Goal: Task Accomplishment & Management: Complete application form

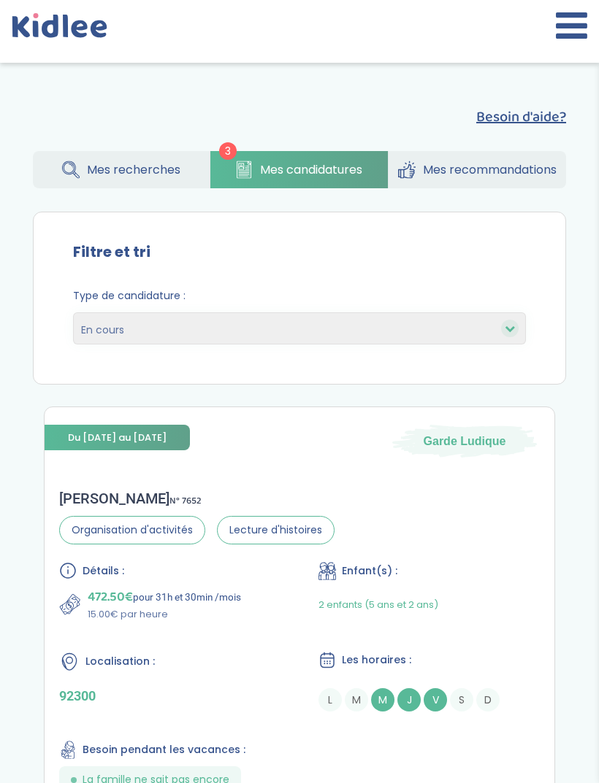
click at [557, 31] on icon at bounding box center [570, 25] width 31 height 36
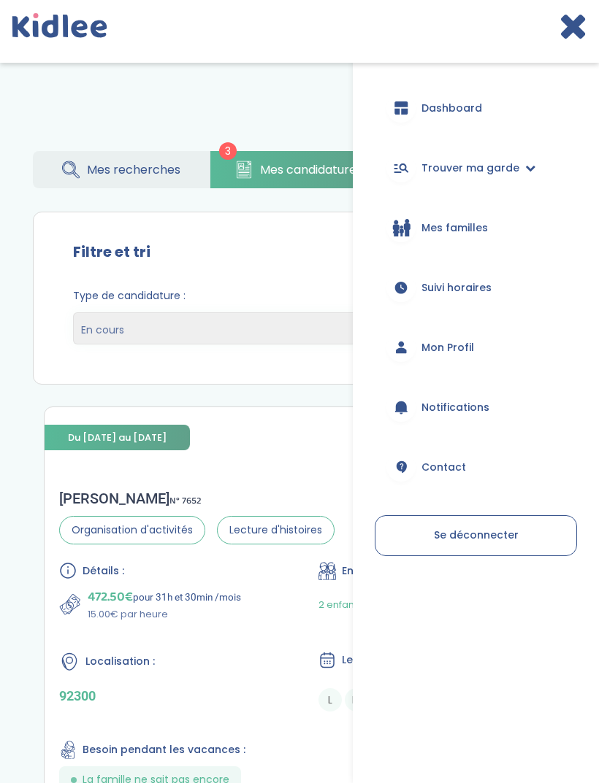
click at [521, 283] on link "Suivi horaires" at bounding box center [475, 287] width 202 height 53
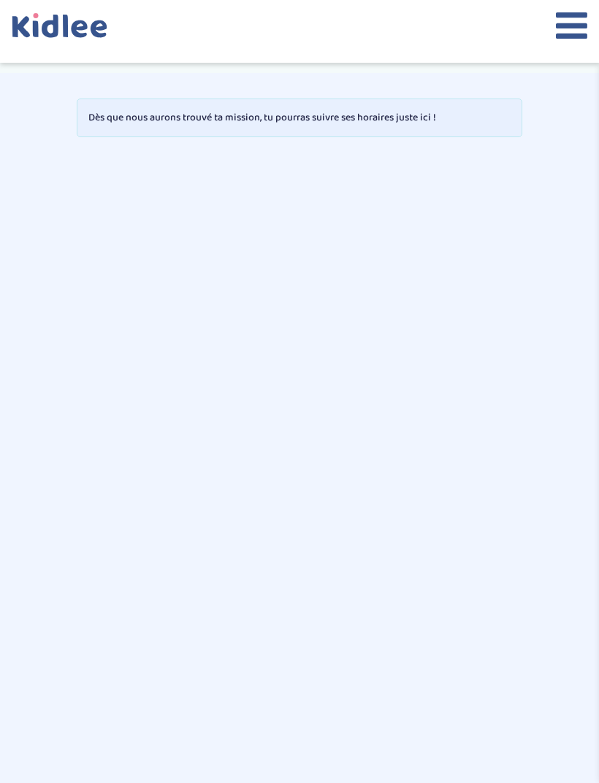
click at [549, 28] on div at bounding box center [299, 31] width 599 height 63
click at [557, 34] on icon at bounding box center [570, 25] width 31 height 36
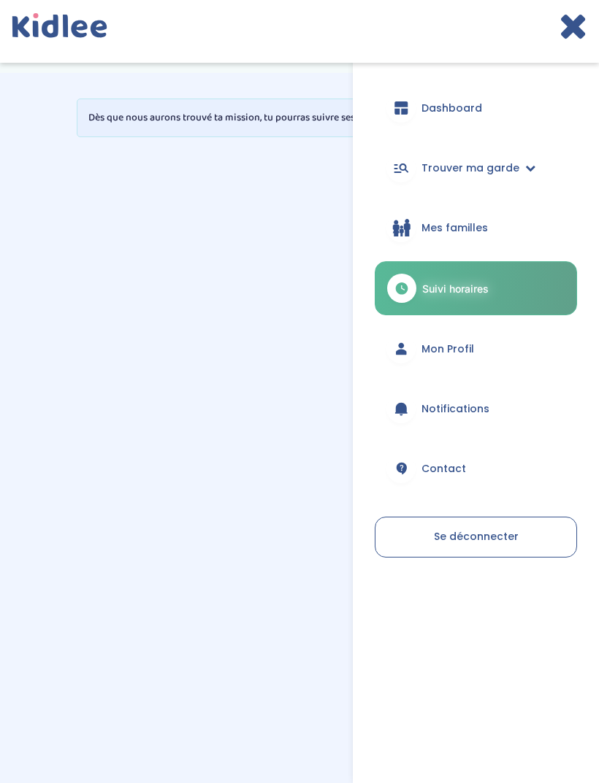
click at [485, 347] on link "Mon Profil" at bounding box center [475, 349] width 202 height 53
click at [468, 353] on span "Mon Profil" at bounding box center [447, 349] width 53 height 15
click at [467, 356] on link "Mon Profil" at bounding box center [475, 349] width 202 height 53
click at [415, 353] on div at bounding box center [400, 348] width 29 height 29
click at [407, 348] on icon at bounding box center [400, 349] width 15 height 15
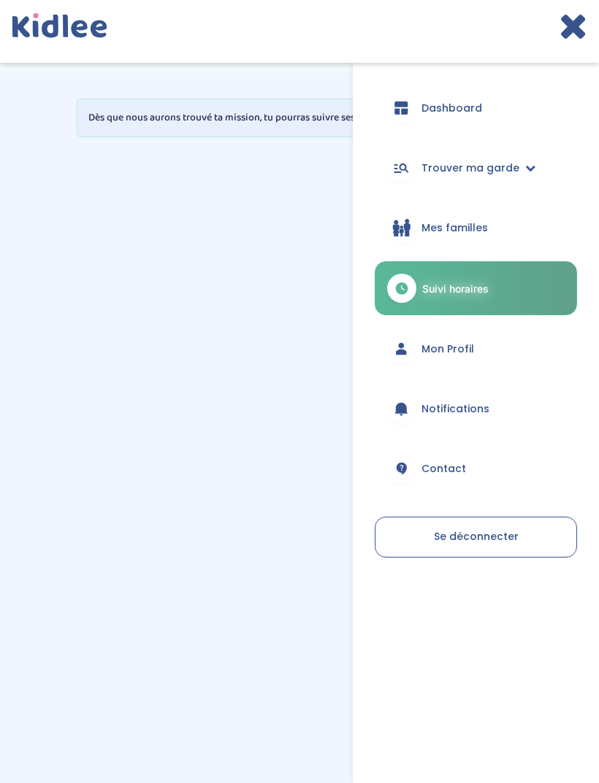
click at [523, 177] on link "Trouver ma garde" at bounding box center [475, 168] width 202 height 53
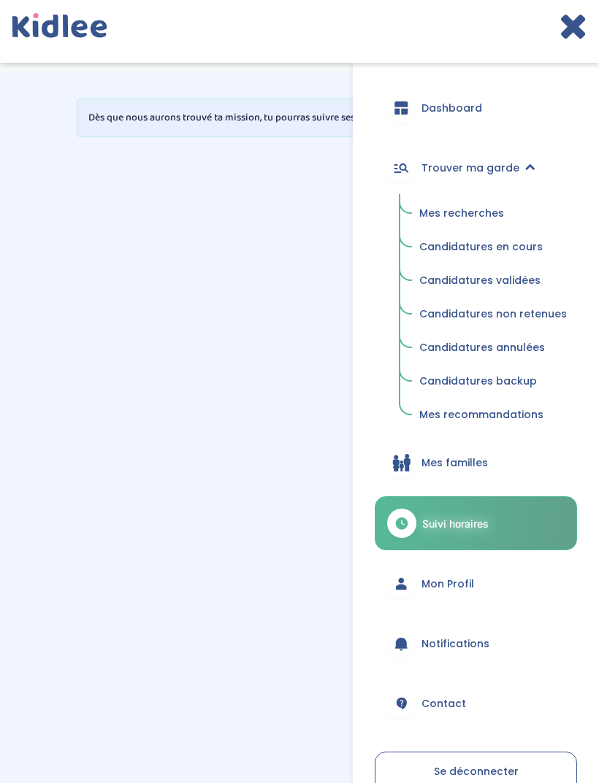
click at [504, 240] on span "Candidatures en cours" at bounding box center [480, 246] width 123 height 15
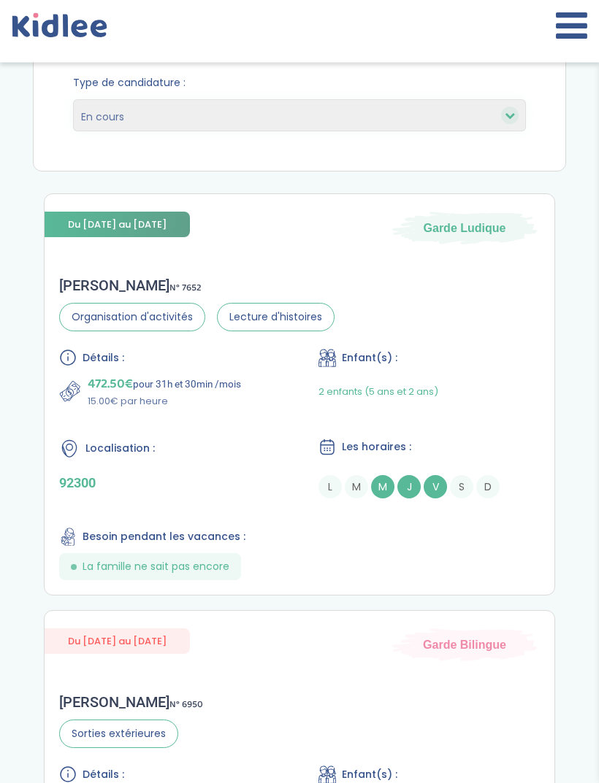
scroll to position [214, 0]
click at [485, 36] on div at bounding box center [299, 31] width 599 height 63
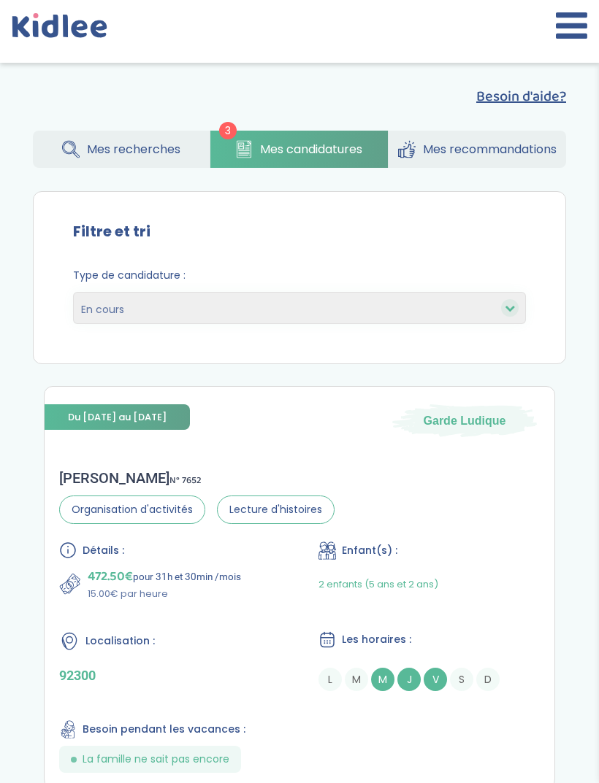
scroll to position [0, 0]
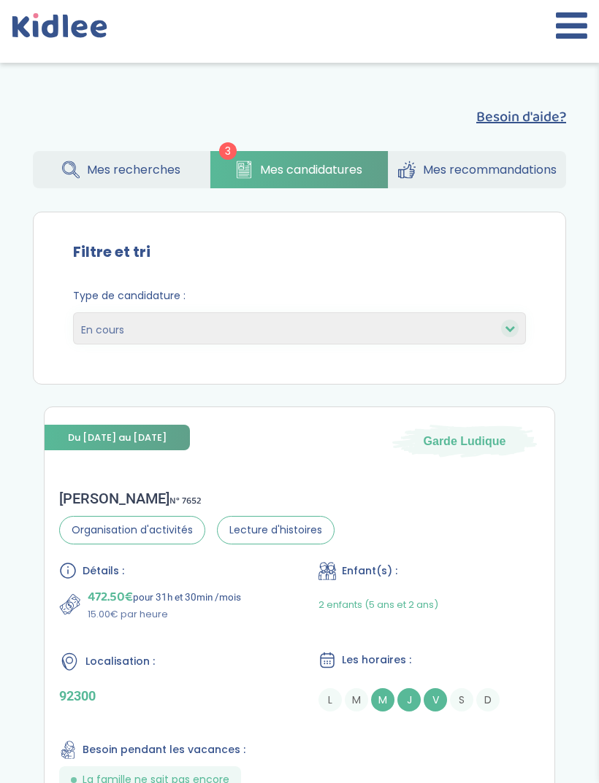
click at [128, 171] on span "Mes recherches" at bounding box center [133, 170] width 93 height 18
click at [108, 155] on link "Mes recherches" at bounding box center [121, 169] width 177 height 37
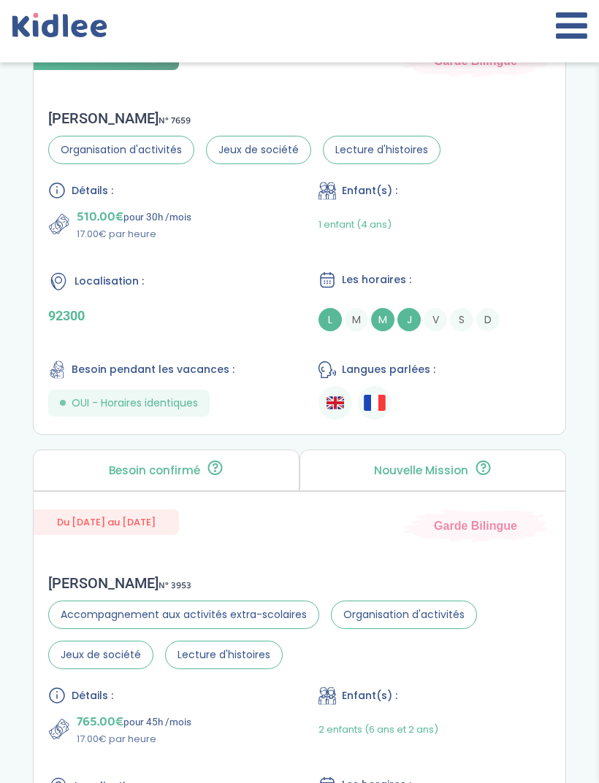
scroll to position [1927, 0]
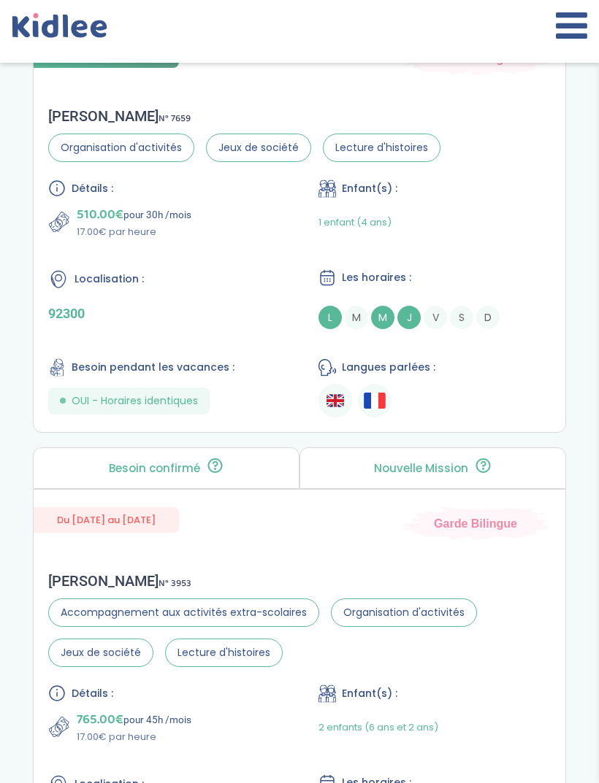
click at [474, 403] on ul at bounding box center [434, 401] width 232 height 34
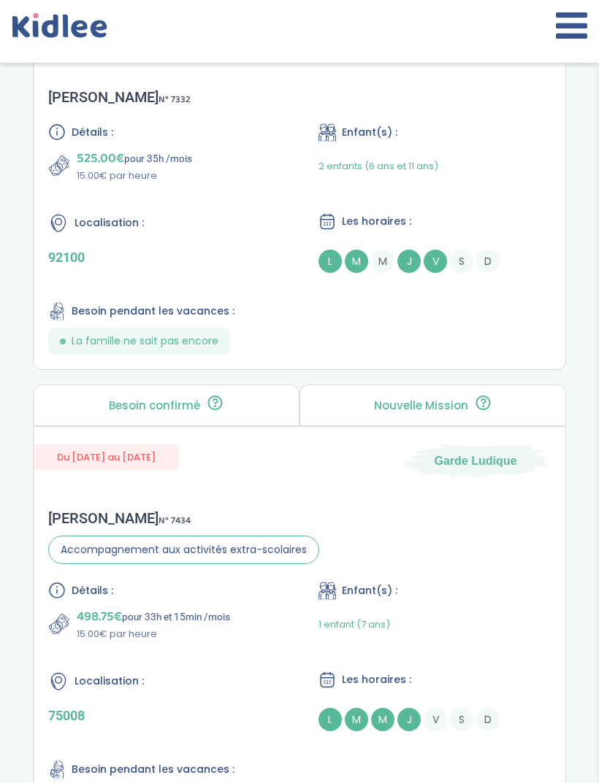
scroll to position [3374, 0]
click at [555, 50] on button at bounding box center [570, 31] width 31 height 48
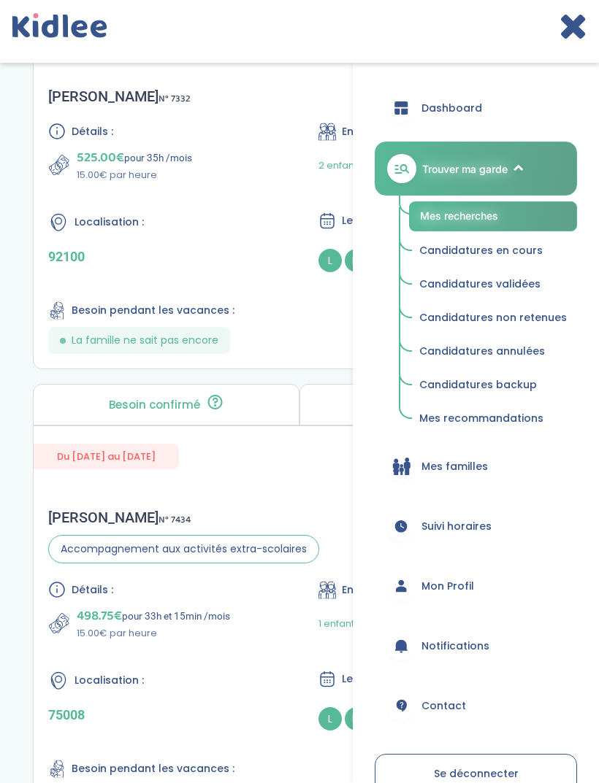
click at [479, 520] on span "Suivi horaires" at bounding box center [456, 526] width 70 height 15
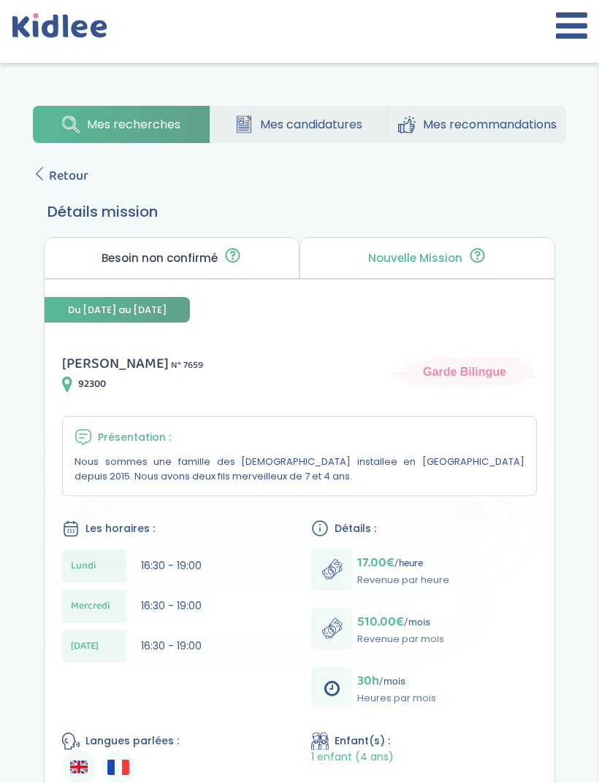
click at [47, 172] on link "Retour" at bounding box center [60, 176] width 55 height 20
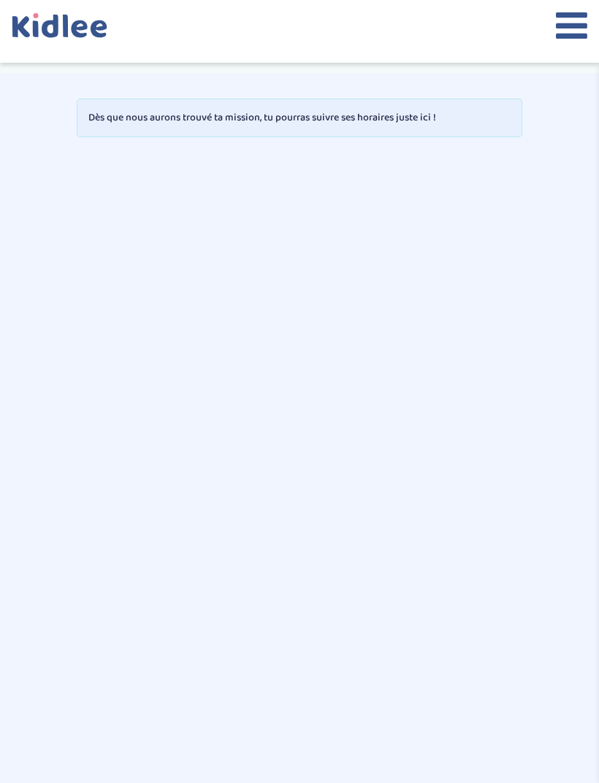
click at [575, 1] on div at bounding box center [299, 31] width 599 height 63
click at [559, 36] on icon at bounding box center [570, 25] width 31 height 36
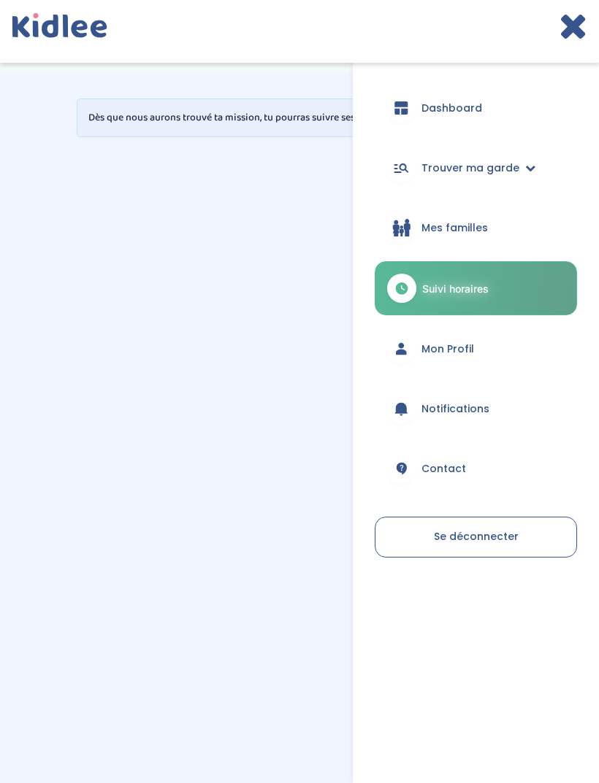
click at [488, 364] on link "Mon Profil" at bounding box center [475, 349] width 202 height 53
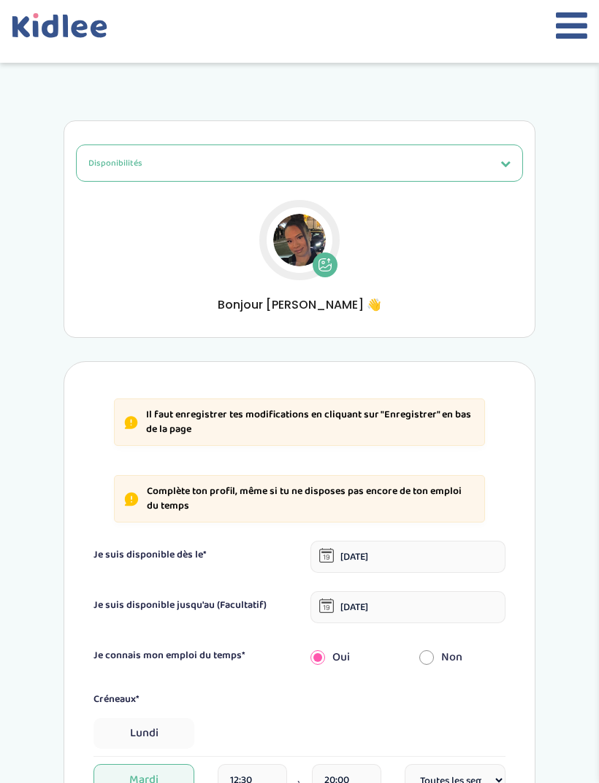
select select "1"
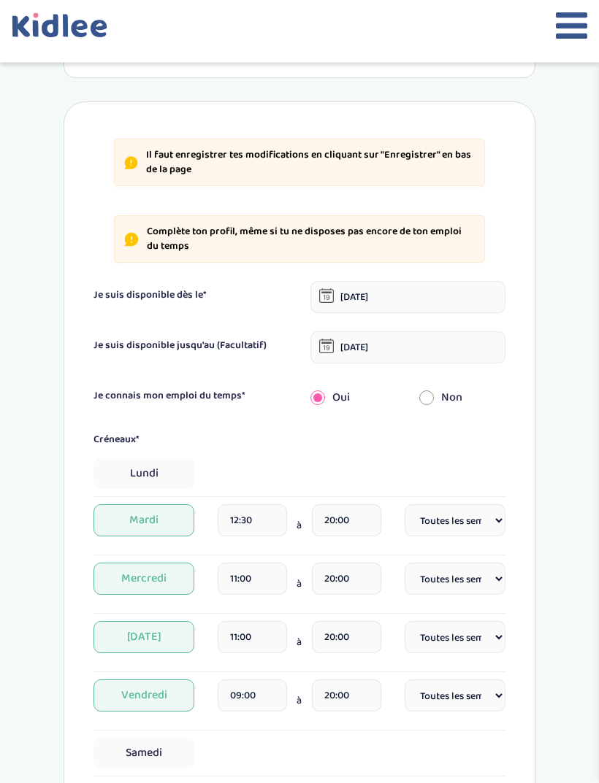
scroll to position [263, 0]
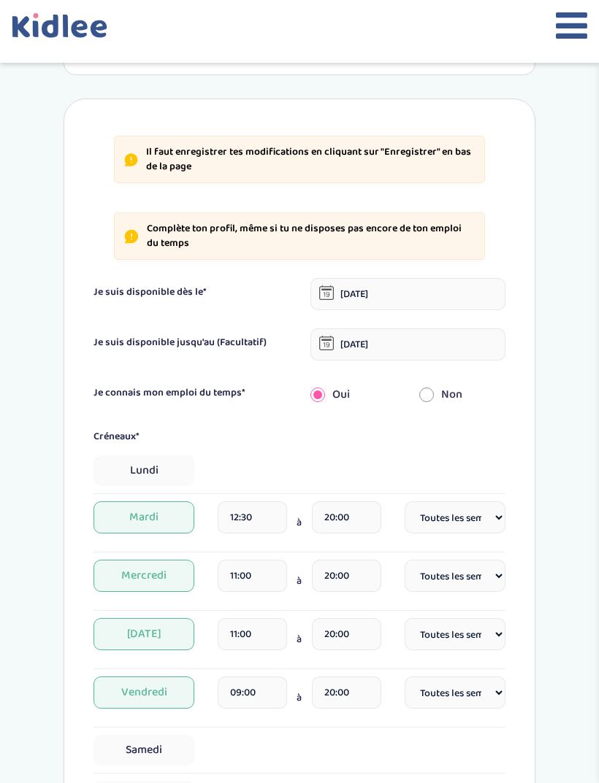
click at [156, 485] on span "Lundi" at bounding box center [143, 470] width 101 height 31
select select "1"
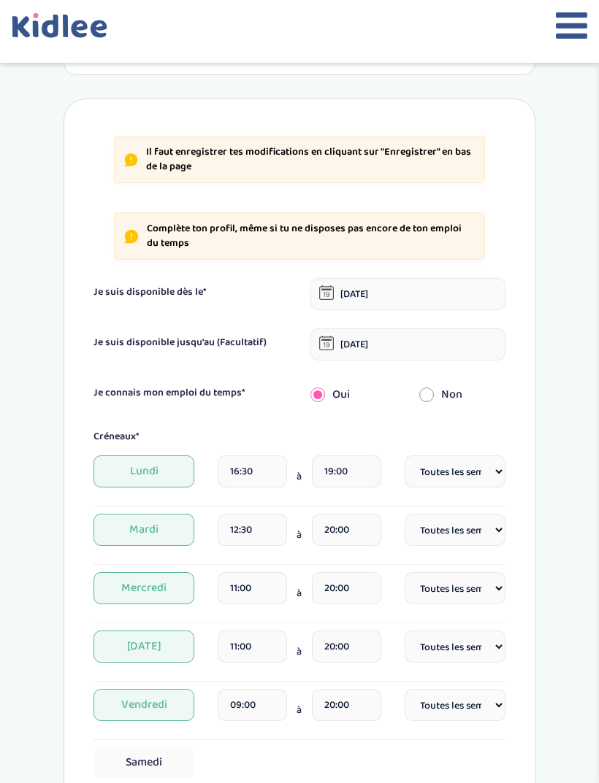
click at [339, 472] on input "19:00" at bounding box center [346, 471] width 69 height 32
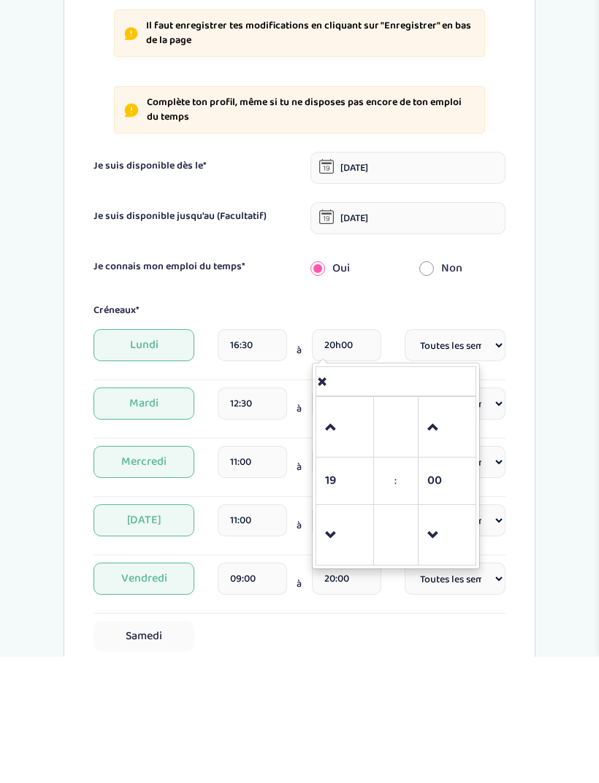
click at [557, 496] on div "Disponibilités Vue d'ensemble Informations de connexion Informations personnell…" at bounding box center [299, 545] width 539 height 1424
type input "20:00"
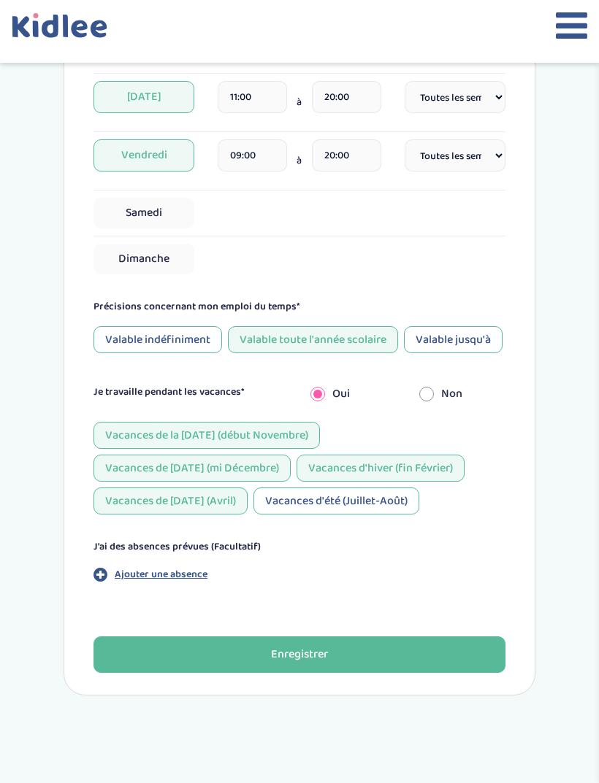
scroll to position [888, 0]
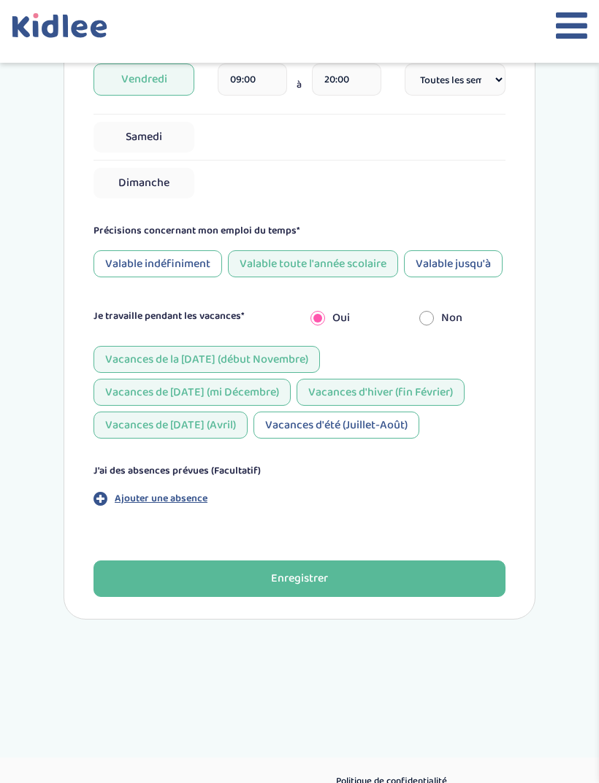
click at [444, 597] on button "Enregistrer" at bounding box center [299, 579] width 412 height 36
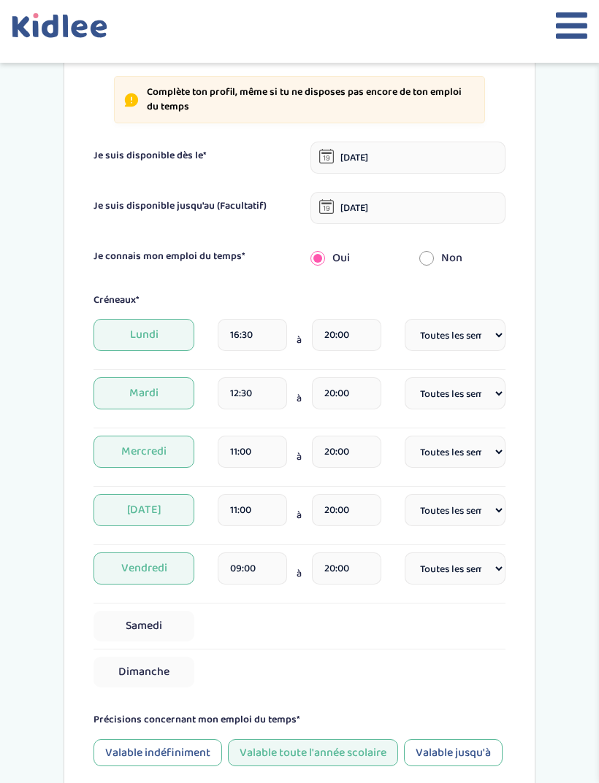
scroll to position [399, 0]
click at [572, 31] on icon at bounding box center [570, 25] width 31 height 36
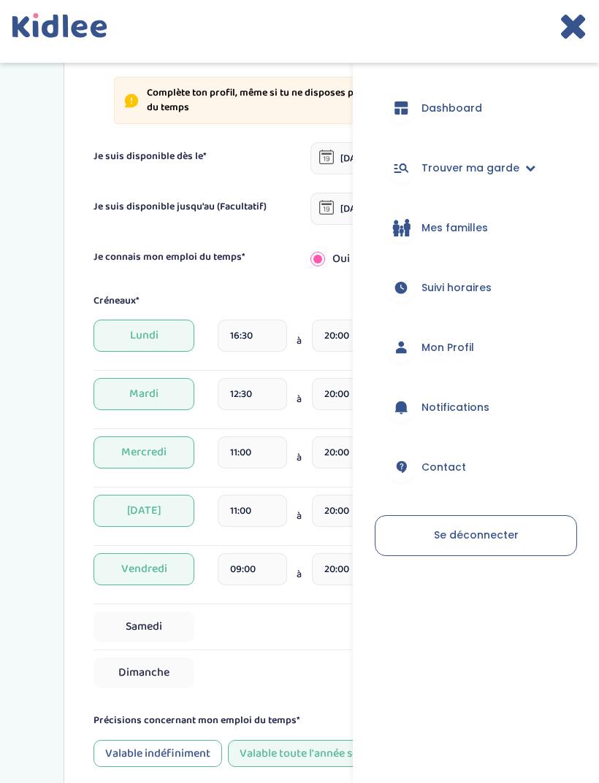
click at [502, 164] on span "Trouver ma garde" at bounding box center [470, 168] width 98 height 15
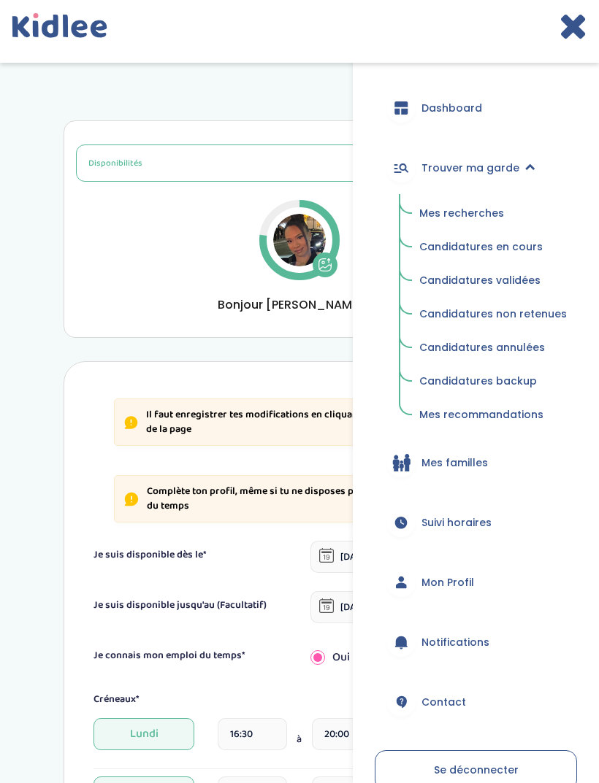
click at [477, 226] on link "Mes recherches" at bounding box center [493, 214] width 168 height 28
click at [472, 227] on link "Mes recherches" at bounding box center [493, 214] width 168 height 28
click at [469, 221] on link "Mes recherches" at bounding box center [493, 214] width 168 height 28
click at [476, 207] on span "Mes recherches" at bounding box center [461, 213] width 85 height 15
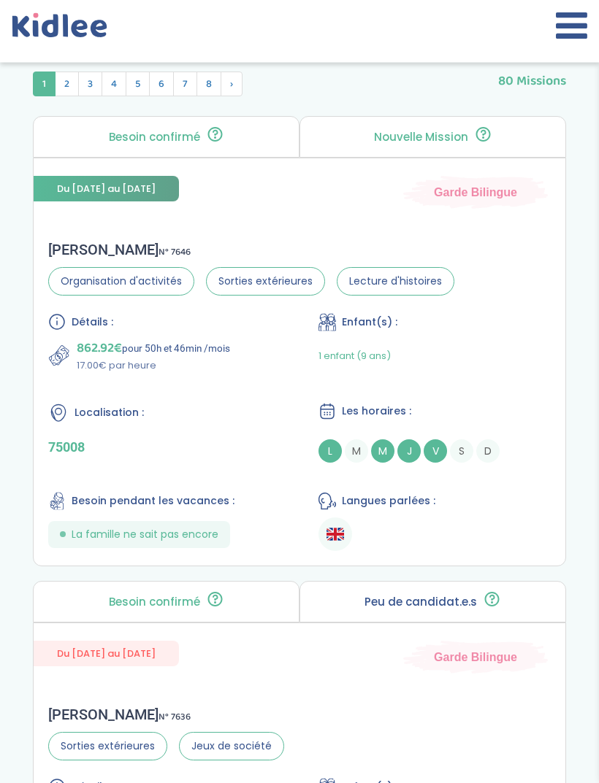
scroll to position [873, 0]
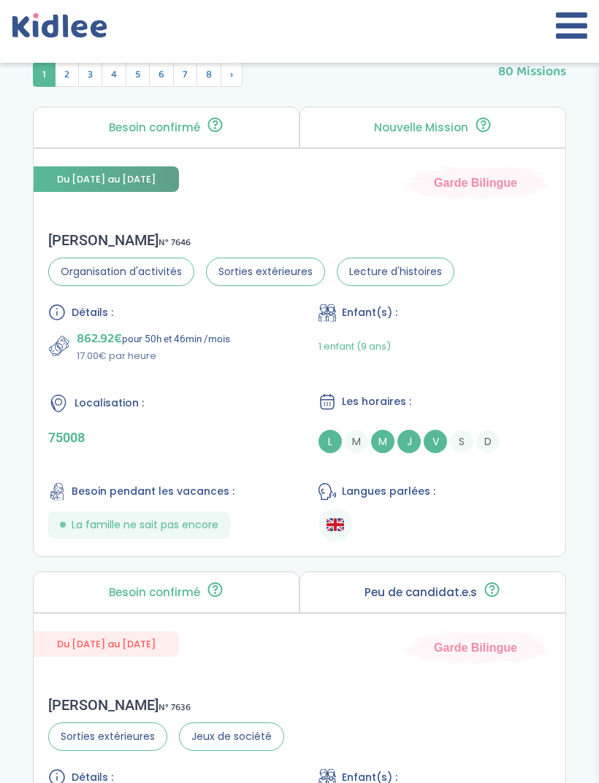
click at [501, 520] on ul at bounding box center [434, 525] width 232 height 34
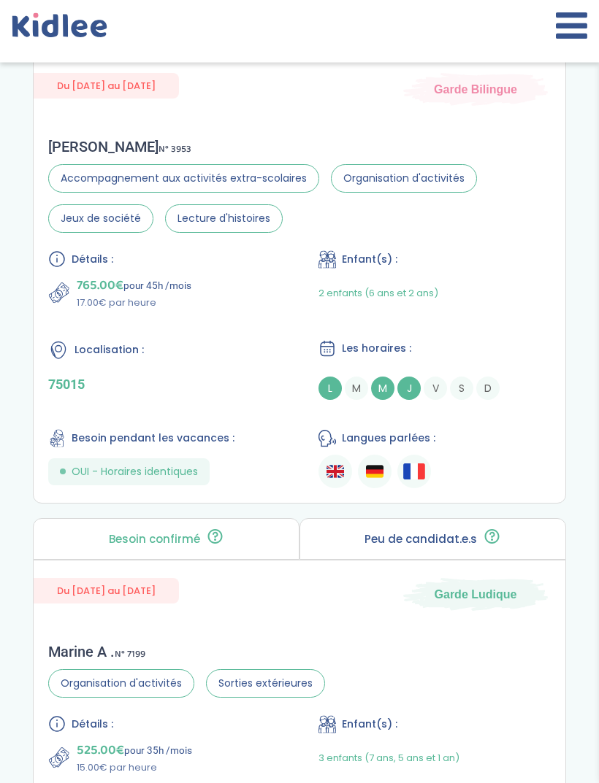
scroll to position [2361, 0]
click at [524, 488] on ul at bounding box center [434, 472] width 232 height 34
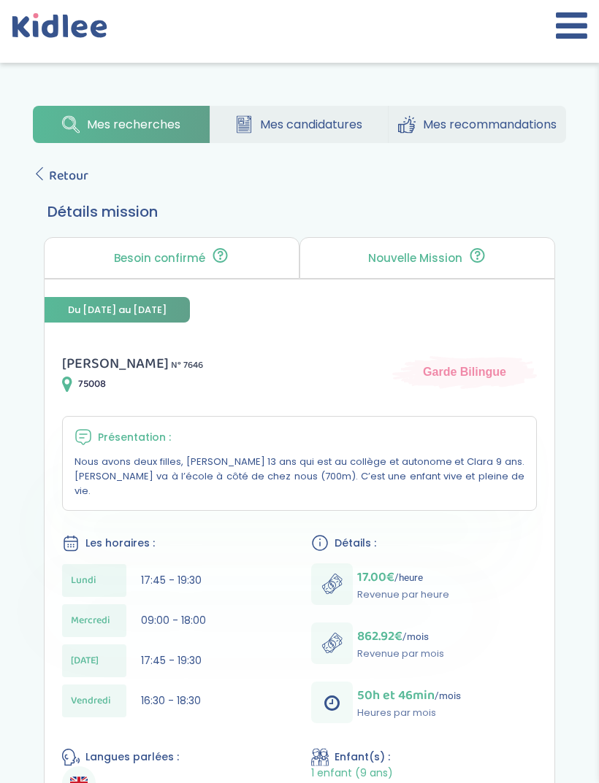
click at [57, 159] on div "Mes recherches Mes candidatures Mes recommandations Retour Détails mission Beso…" at bounding box center [299, 707] width 577 height 1225
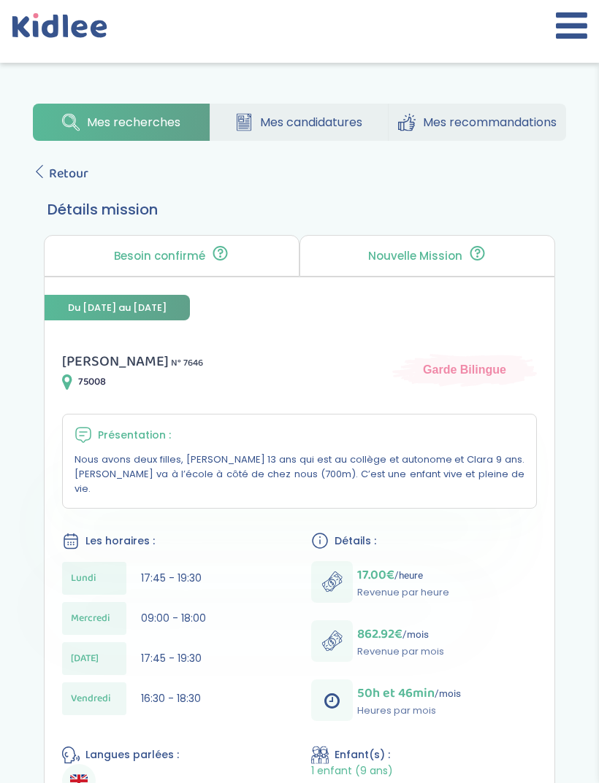
click at [65, 169] on span "Retour" at bounding box center [68, 174] width 39 height 20
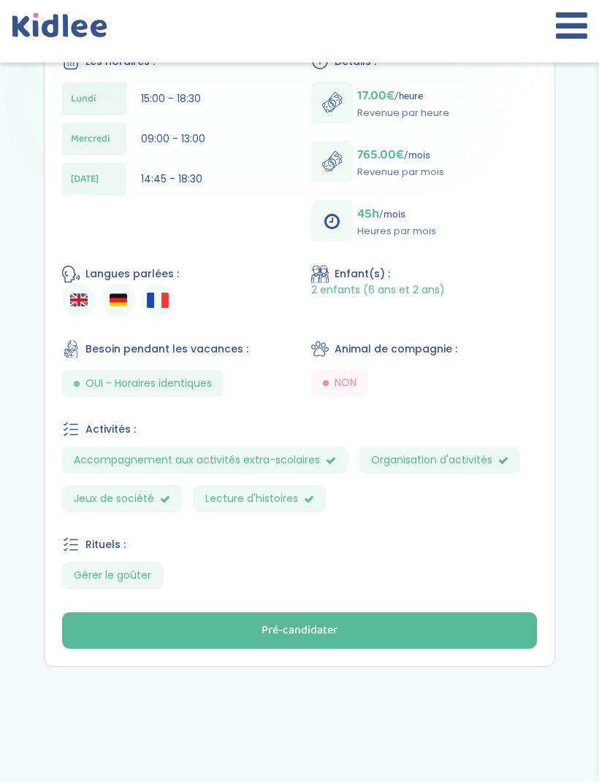
scroll to position [539, 0]
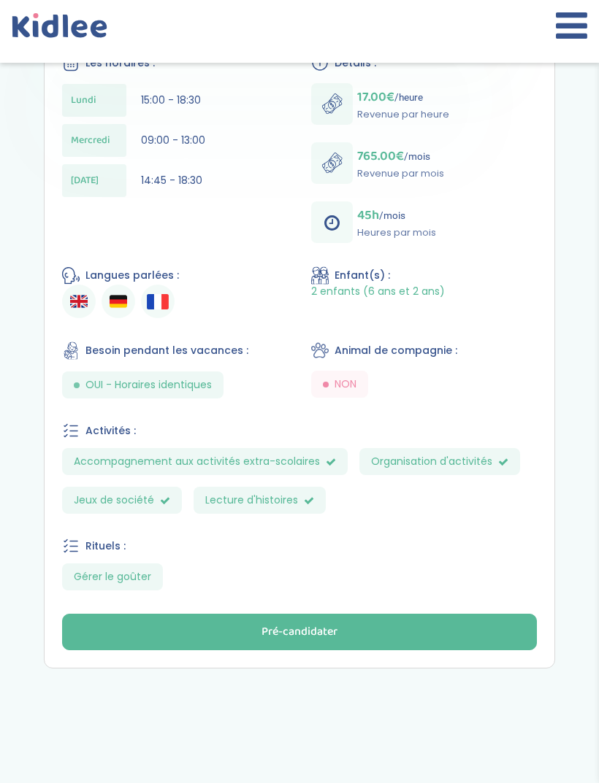
click at [461, 625] on button "Pré-candidater" at bounding box center [299, 632] width 474 height 36
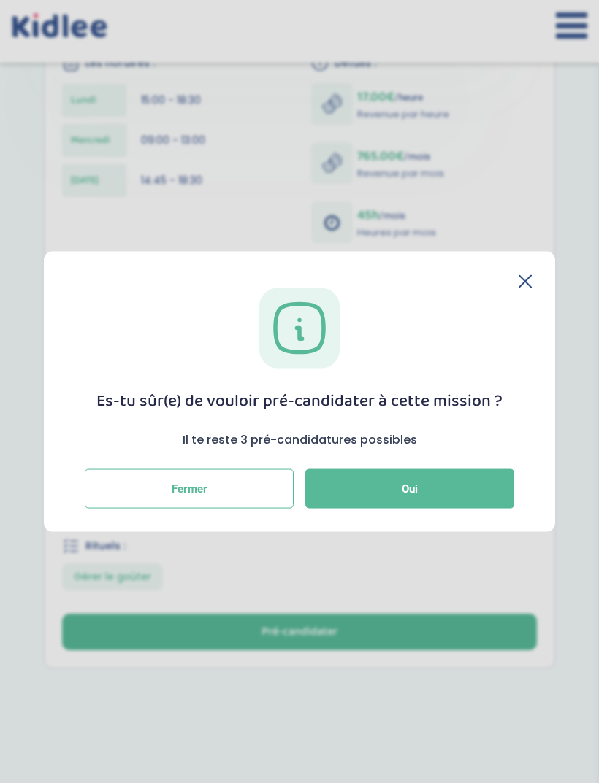
click at [468, 509] on button "Oui" at bounding box center [409, 488] width 209 height 39
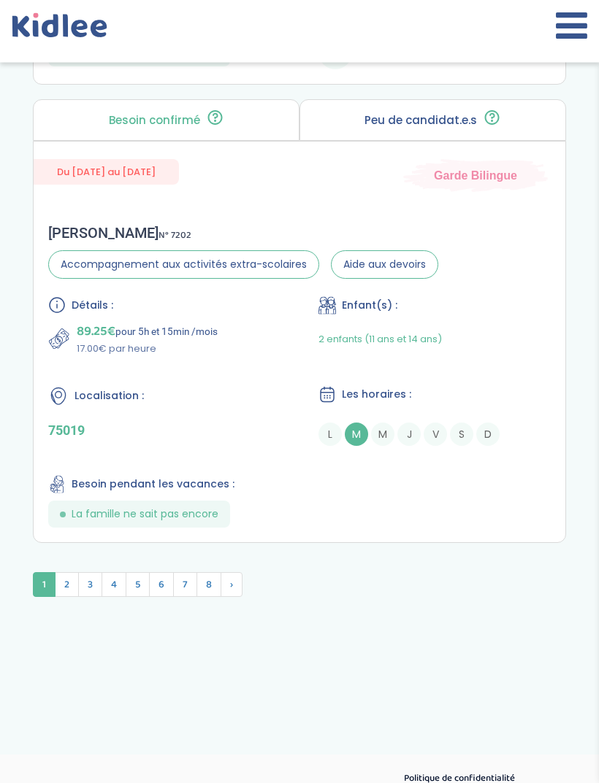
scroll to position [5104, 0]
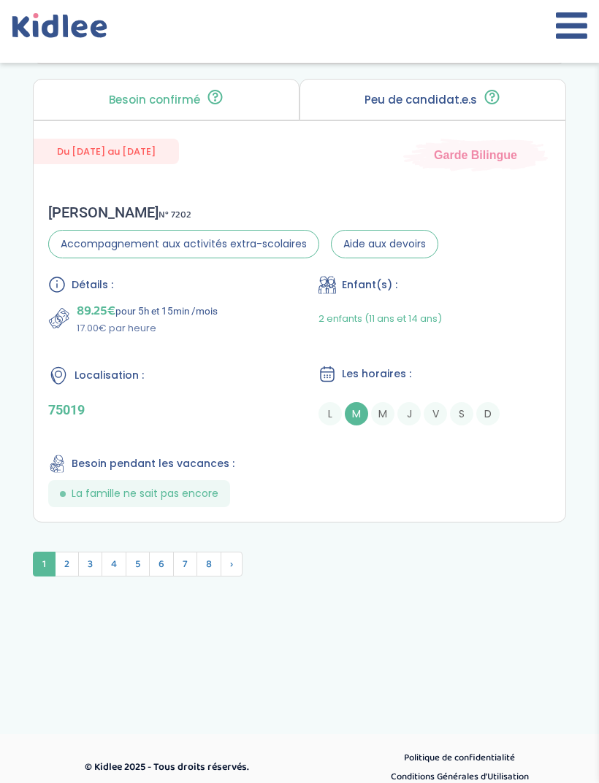
click at [65, 577] on span "2" at bounding box center [67, 564] width 24 height 25
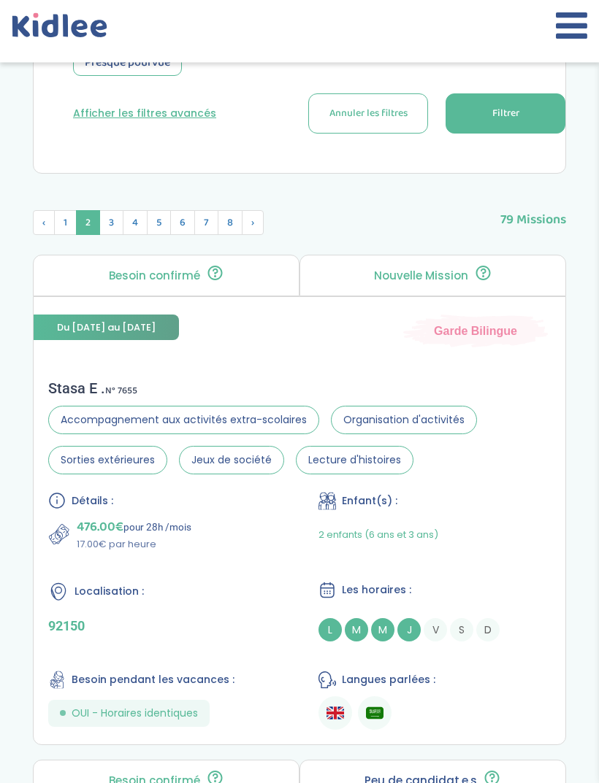
scroll to position [761, 0]
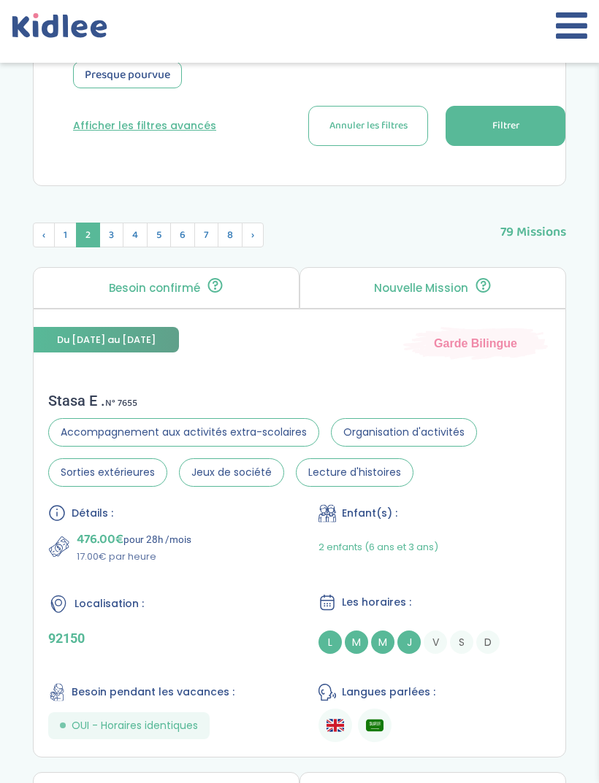
click at [110, 240] on span "3" at bounding box center [111, 235] width 24 height 25
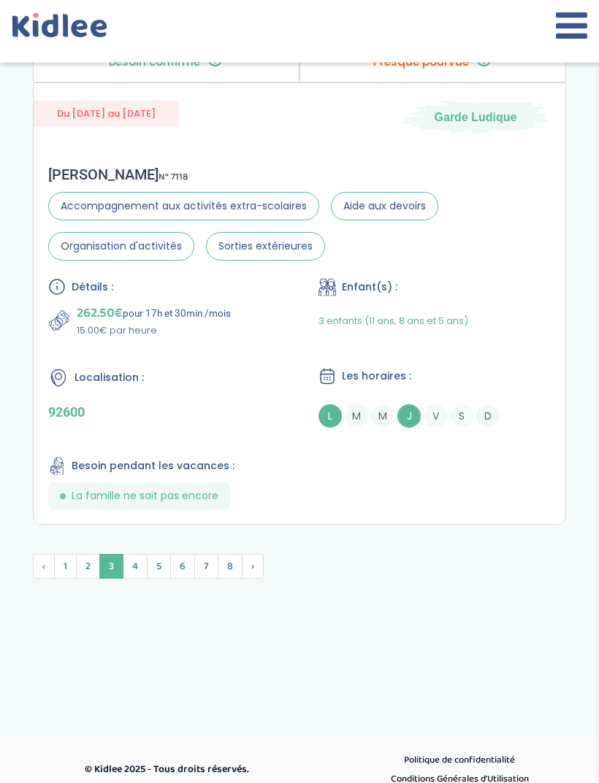
scroll to position [5172, 0]
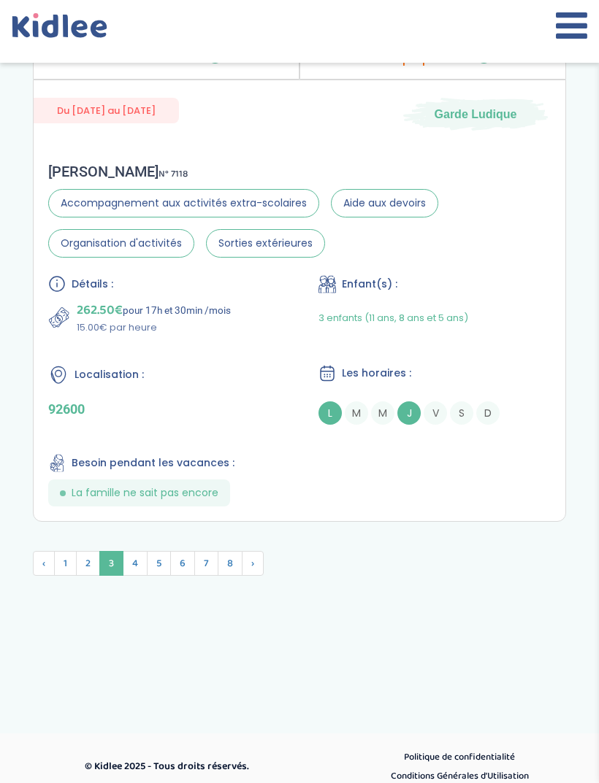
click at [136, 576] on span "4" at bounding box center [135, 563] width 25 height 25
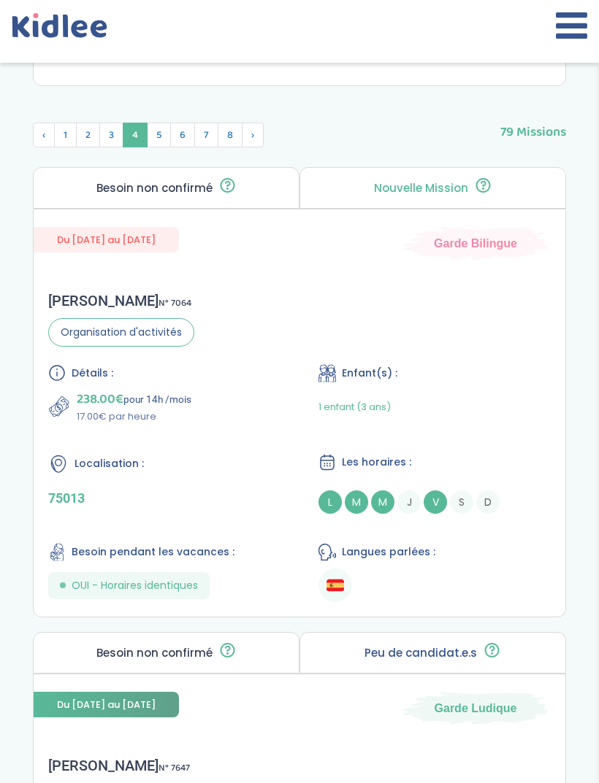
scroll to position [860, 0]
click at [160, 140] on span "5" at bounding box center [159, 135] width 24 height 25
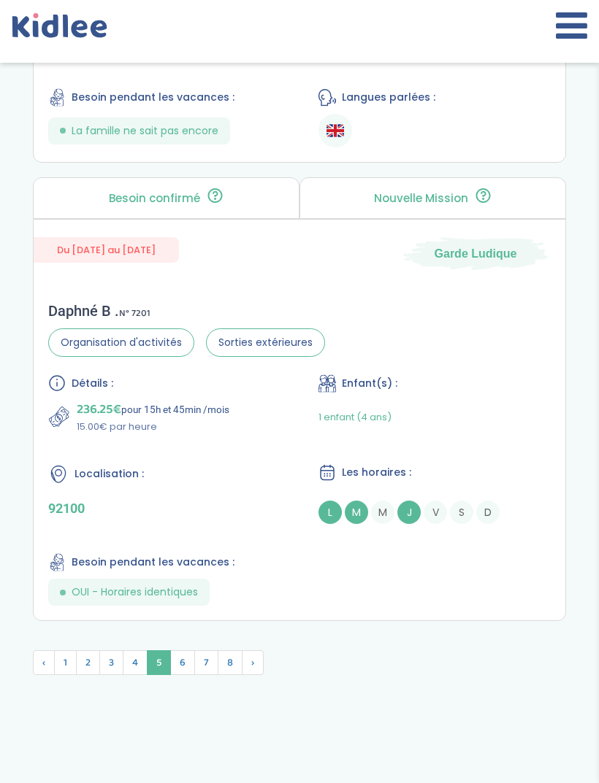
scroll to position [5021, 0]
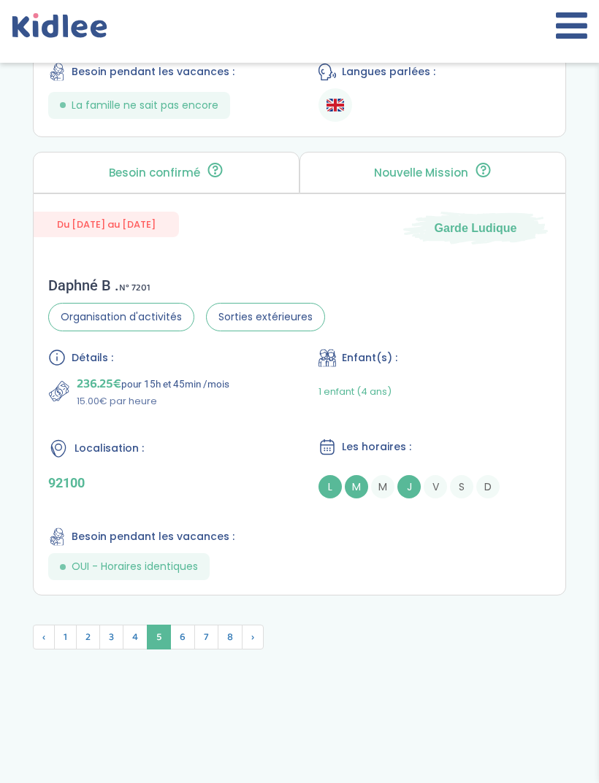
click at [185, 650] on span "6" at bounding box center [182, 637] width 25 height 25
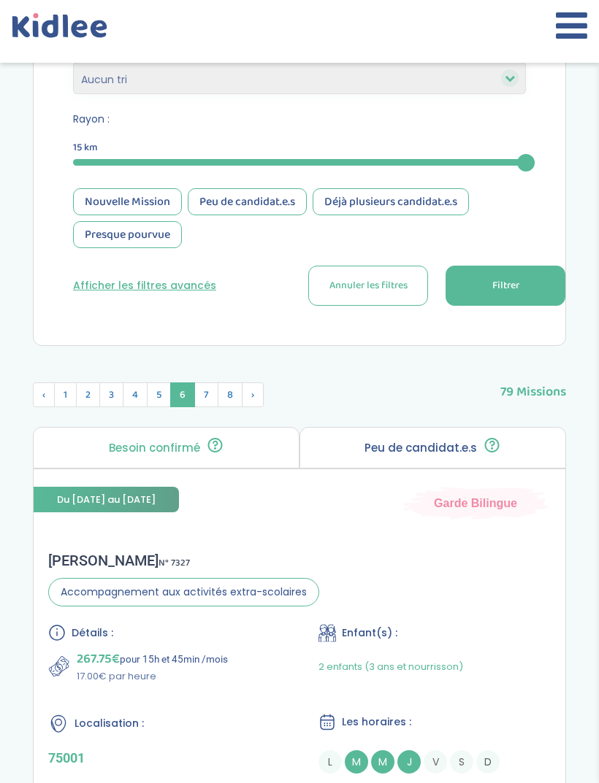
scroll to position [599, 0]
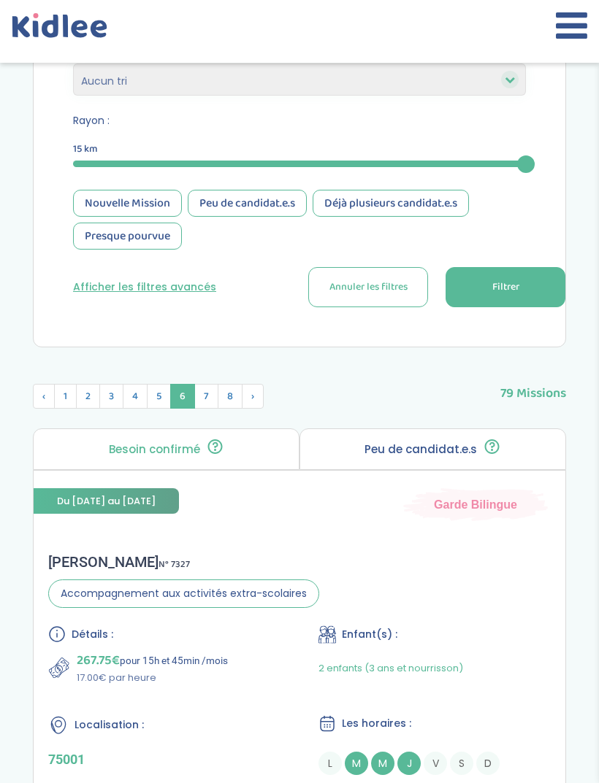
click at [206, 393] on span "7" at bounding box center [206, 396] width 24 height 25
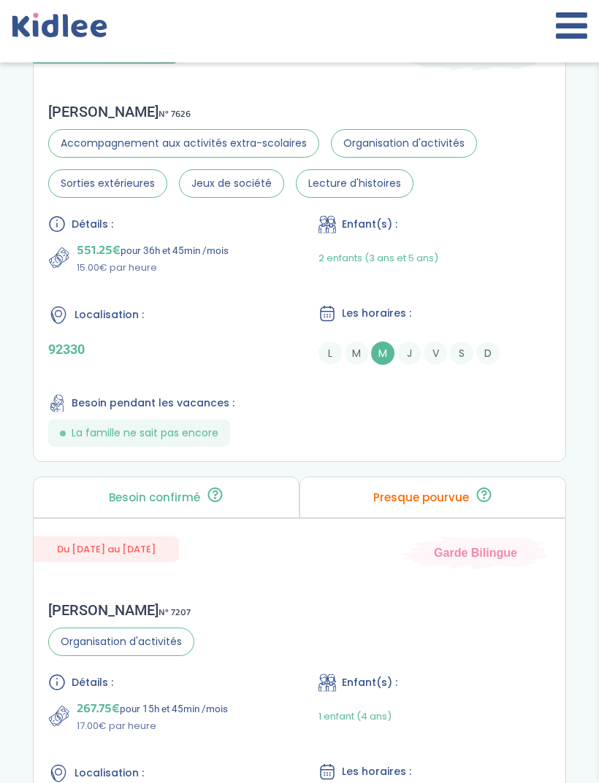
scroll to position [1510, 0]
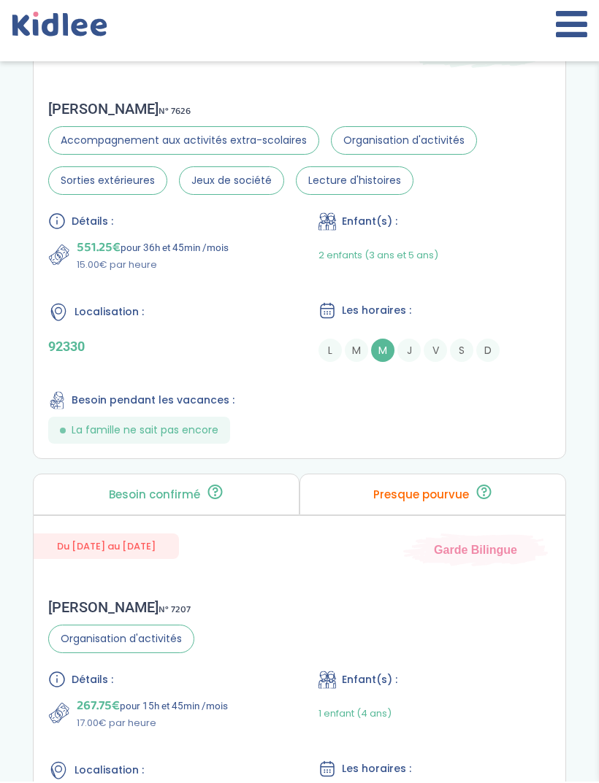
click at [486, 437] on div "Détails : 551.25€ pour 36h et 45min /mois 15.00€ par heure Enfant(s) : 2 enfant…" at bounding box center [299, 329] width 502 height 231
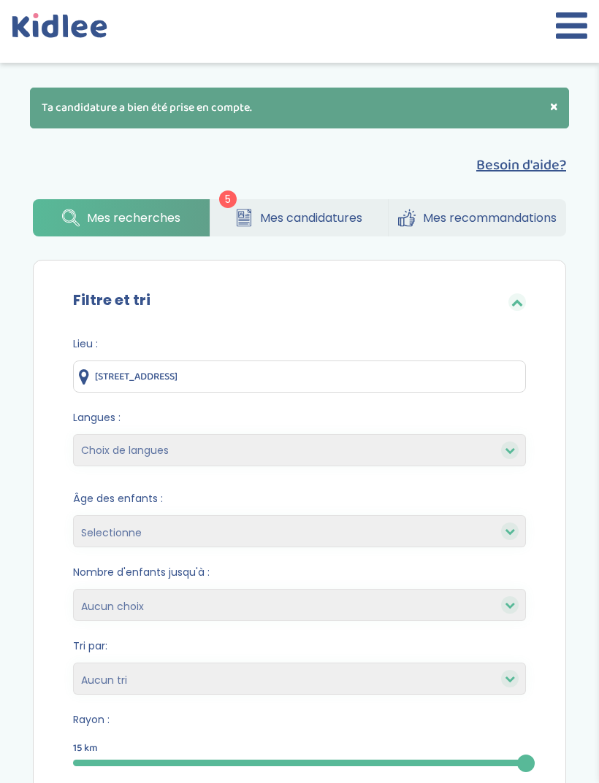
click at [360, 221] on span "Mes candidatures" at bounding box center [311, 218] width 102 height 18
click at [308, 225] on span "Mes candidatures" at bounding box center [311, 218] width 102 height 18
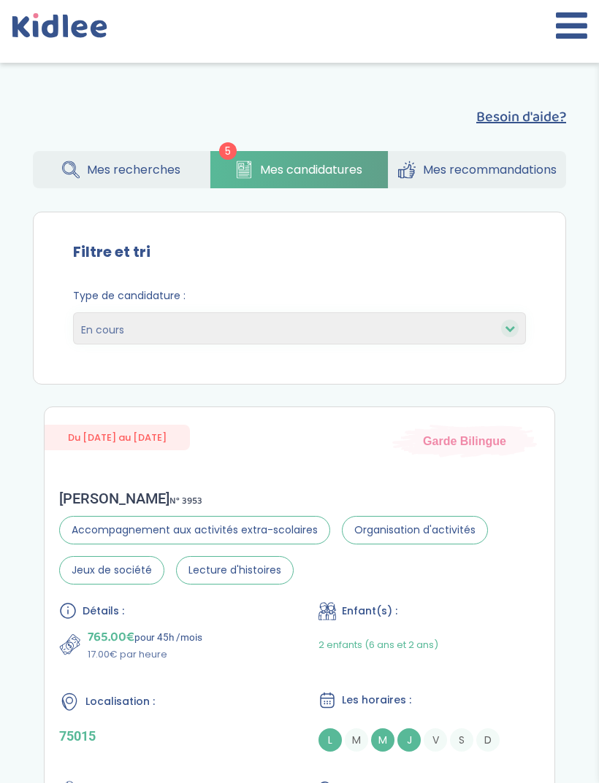
click at [91, 163] on span "Mes recherches" at bounding box center [133, 170] width 93 height 18
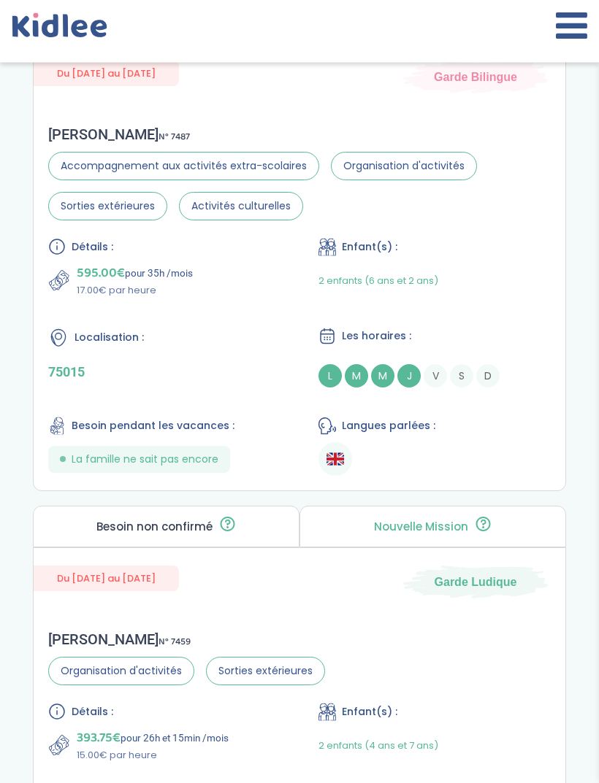
scroll to position [5170, 0]
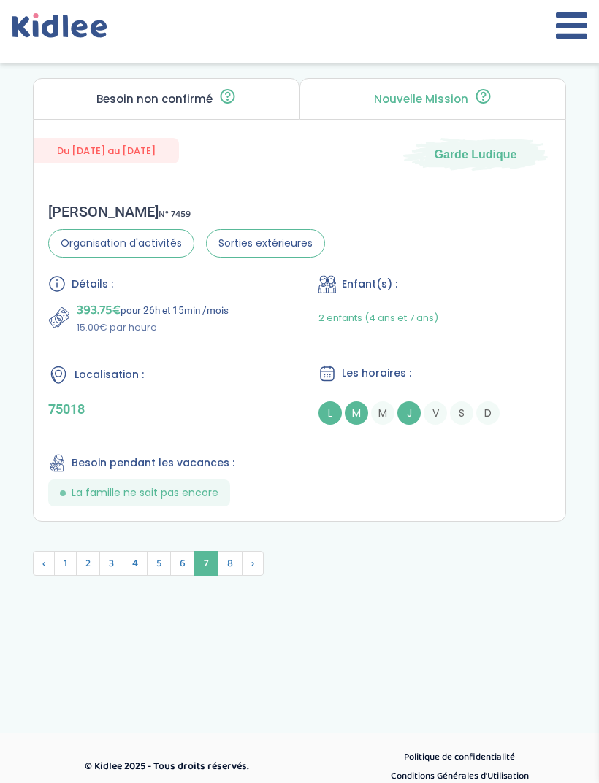
click at [236, 576] on span "8" at bounding box center [230, 563] width 25 height 25
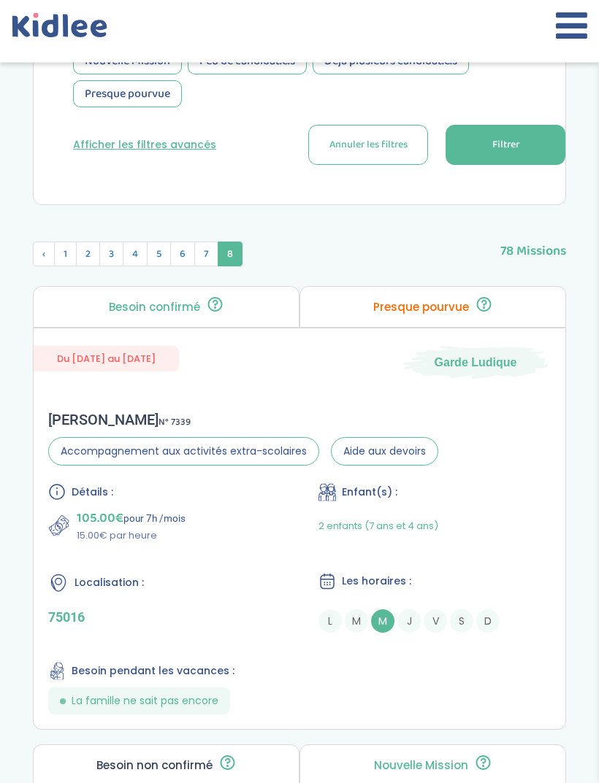
scroll to position [693, 0]
click at [54, 251] on span "1" at bounding box center [65, 254] width 23 height 25
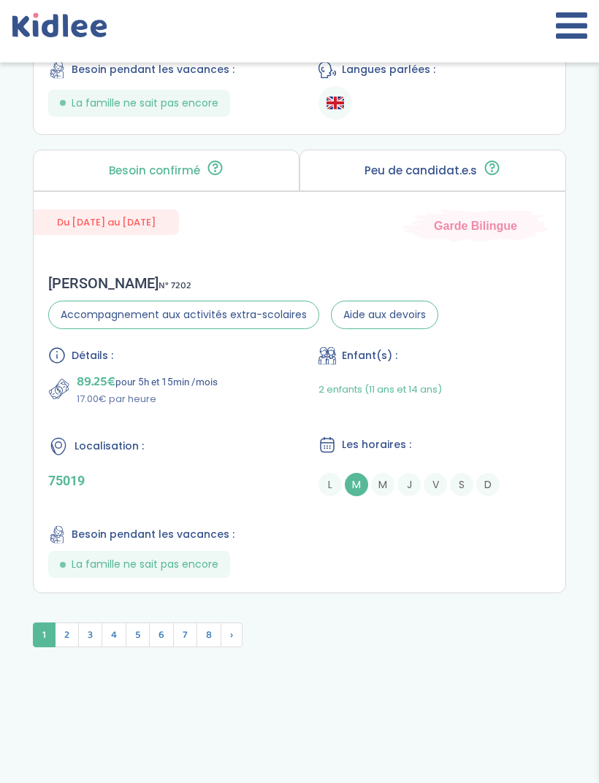
scroll to position [4985, 0]
click at [70, 647] on span "2" at bounding box center [67, 635] width 24 height 25
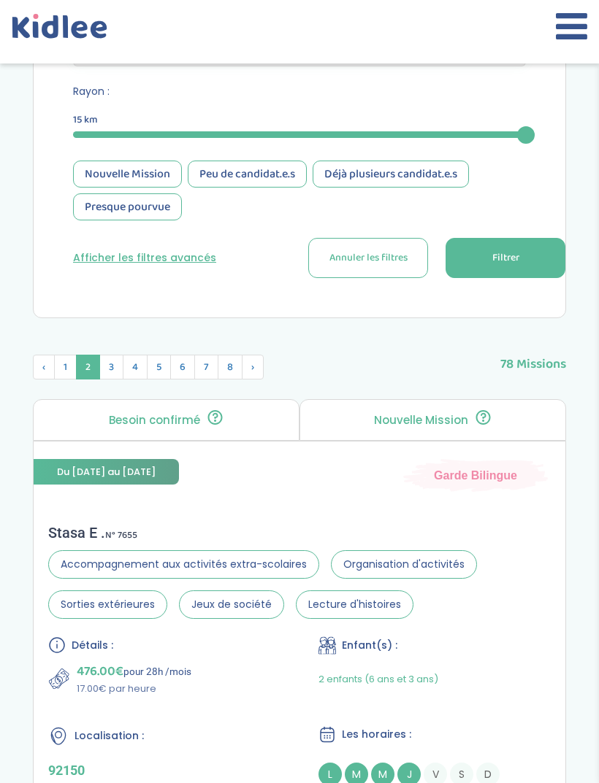
scroll to position [580, 0]
click at [107, 362] on span "3" at bounding box center [111, 367] width 24 height 25
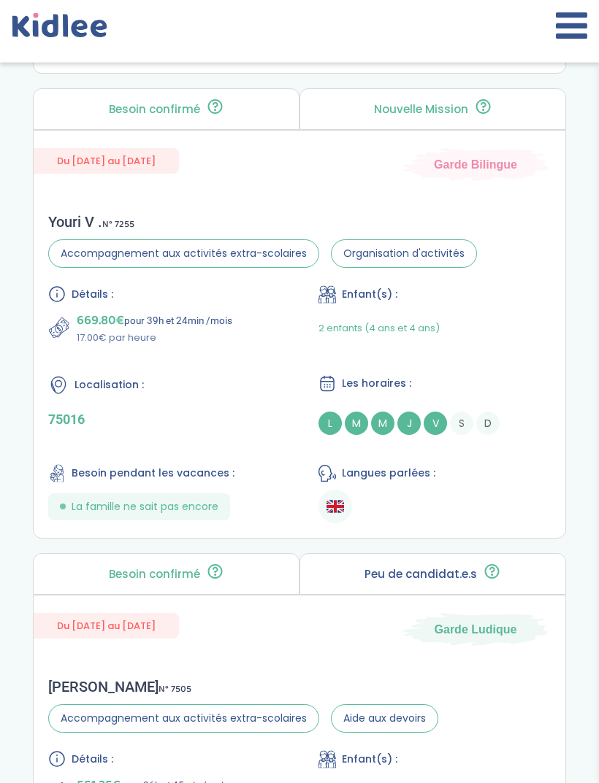
scroll to position [1350, 0]
click at [446, 523] on ul at bounding box center [434, 507] width 232 height 34
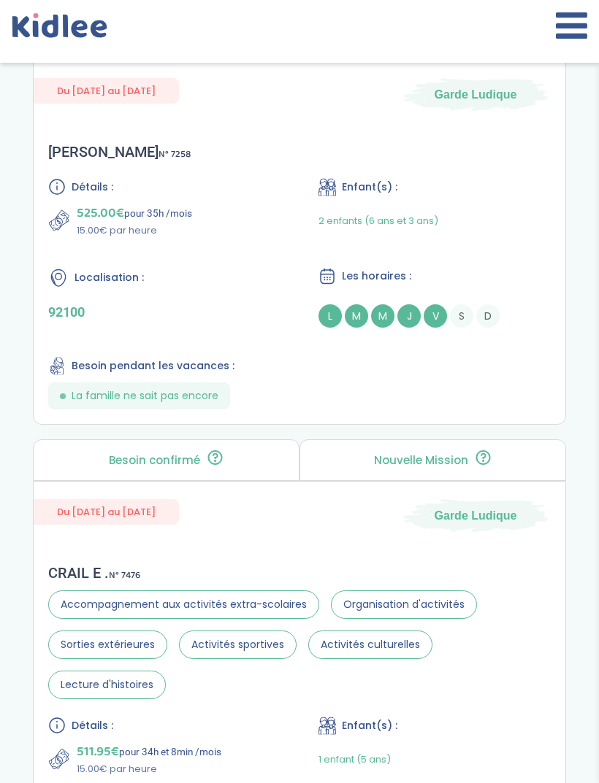
scroll to position [2800, 0]
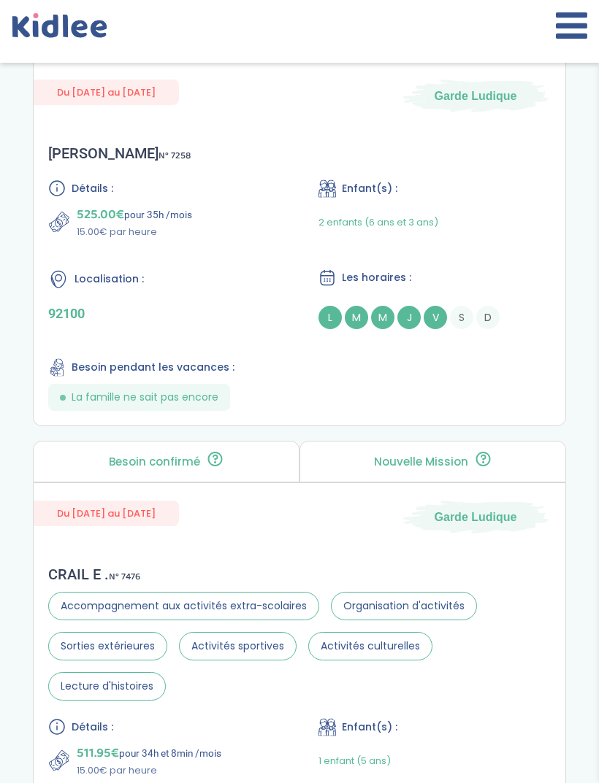
click at [487, 411] on div "Détails : 525.00€ pour 35h /mois 15.00€ par heure Enfant(s) : 2 enfants (6 ans …" at bounding box center [299, 295] width 502 height 231
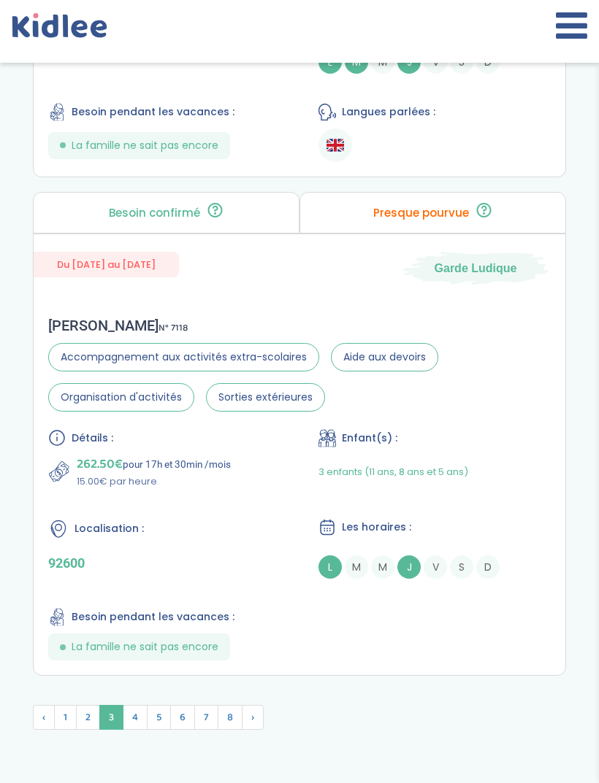
scroll to position [5124, 0]
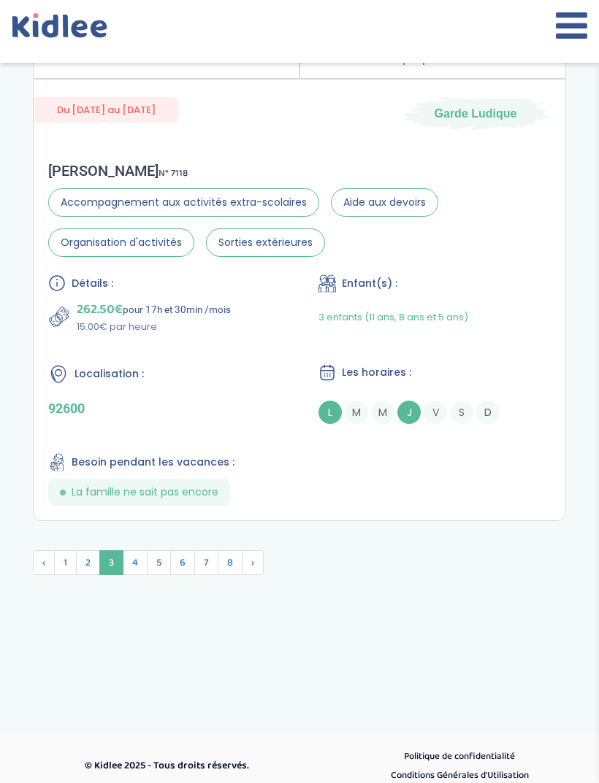
click at [140, 575] on span "4" at bounding box center [135, 562] width 25 height 25
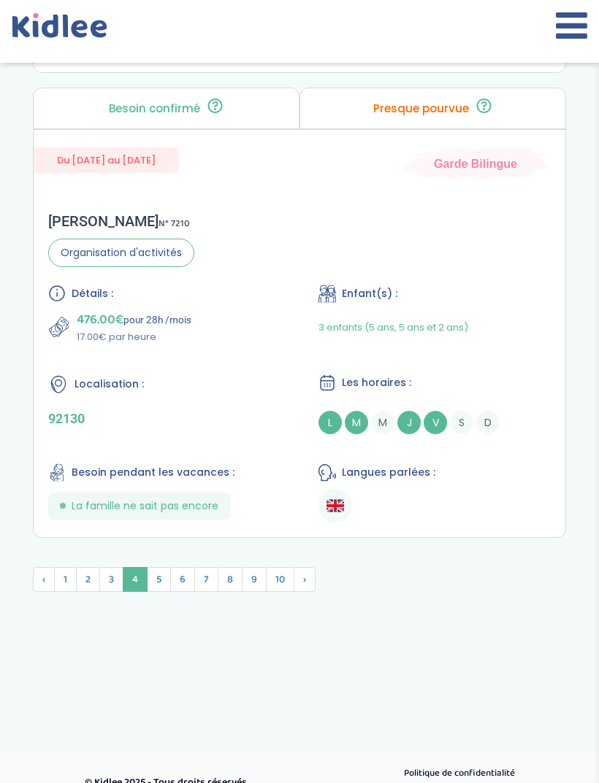
click at [40, 592] on span "‹" at bounding box center [44, 579] width 22 height 25
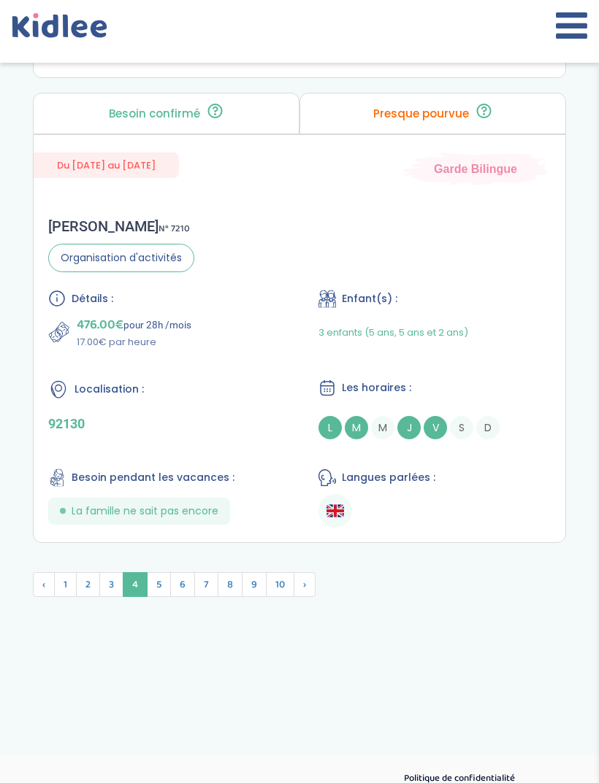
scroll to position [5078, 0]
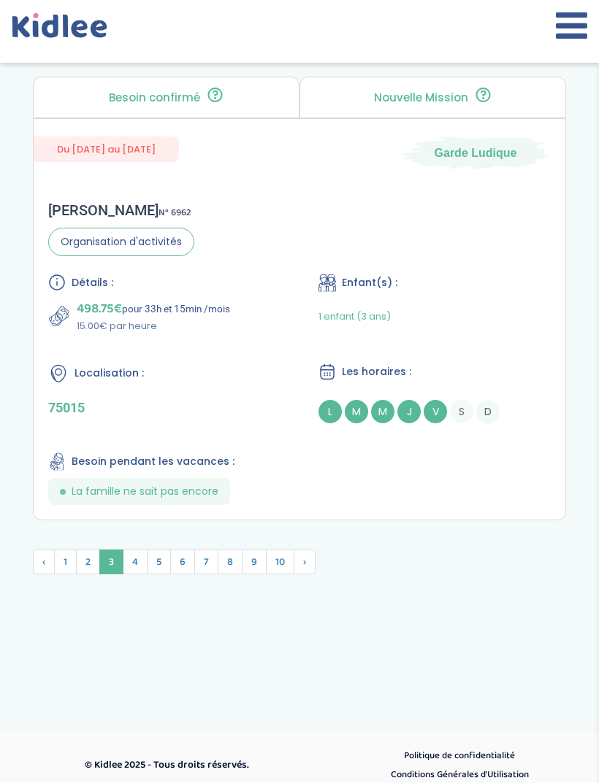
click at [134, 574] on span "4" at bounding box center [135, 562] width 25 height 25
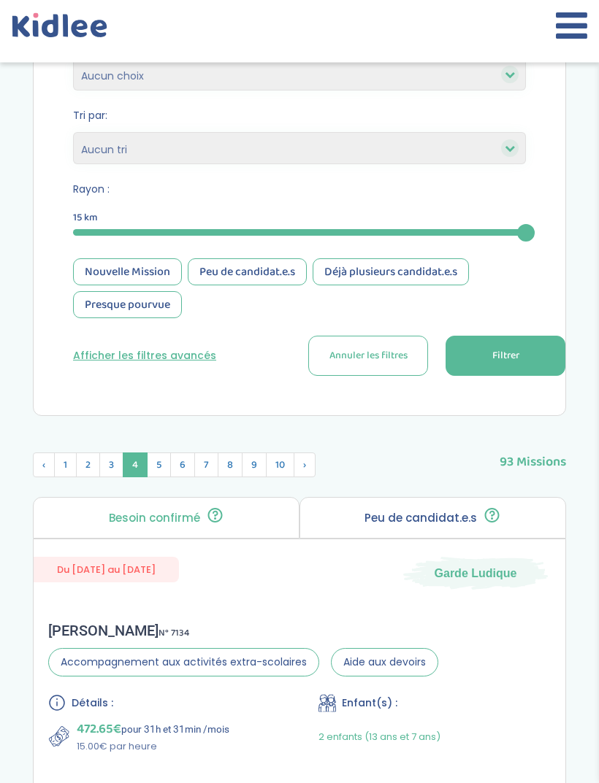
scroll to position [0, 0]
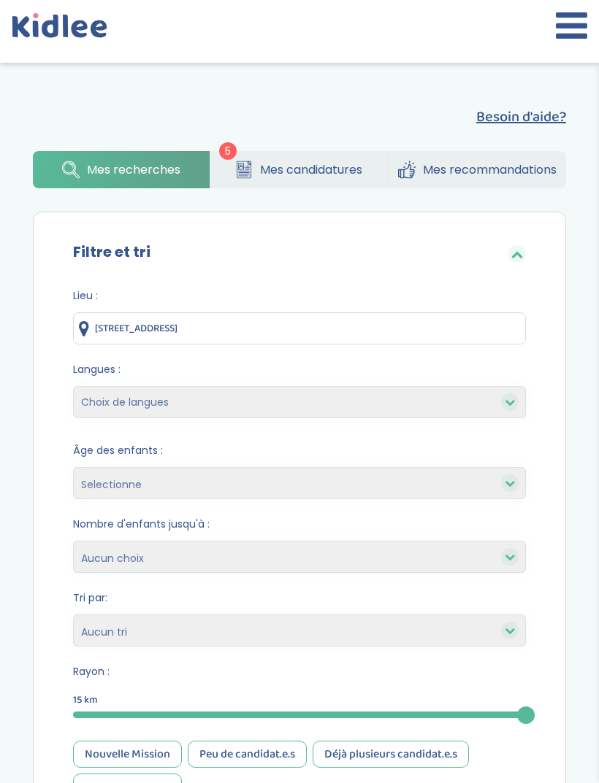
click at [334, 170] on span "Mes candidatures" at bounding box center [311, 170] width 102 height 18
click at [326, 178] on span "Mes candidatures" at bounding box center [311, 170] width 102 height 18
click at [295, 161] on span "Mes candidatures" at bounding box center [311, 170] width 102 height 18
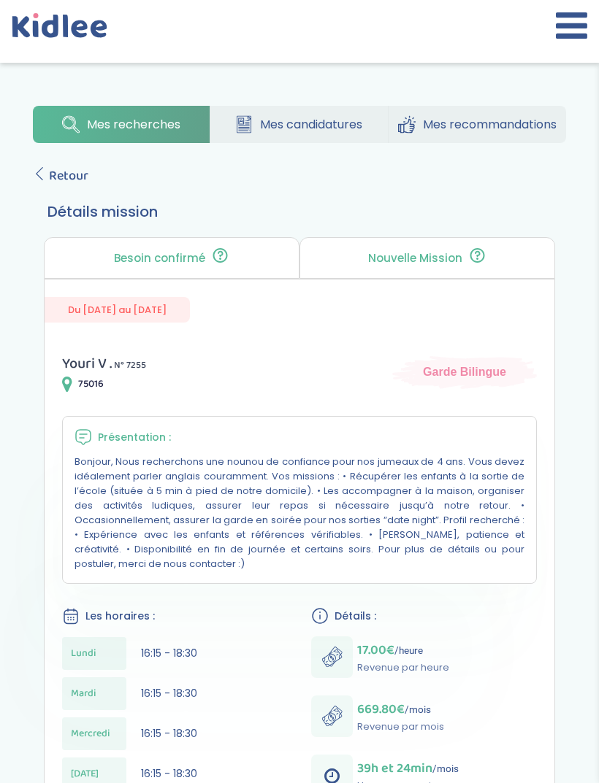
click at [41, 169] on icon at bounding box center [39, 173] width 13 height 13
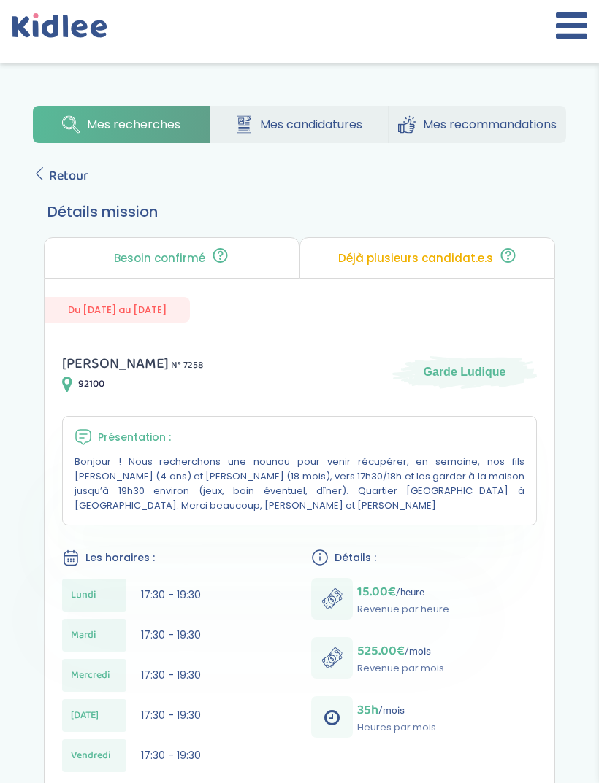
click at [61, 166] on span "Retour" at bounding box center [68, 176] width 39 height 20
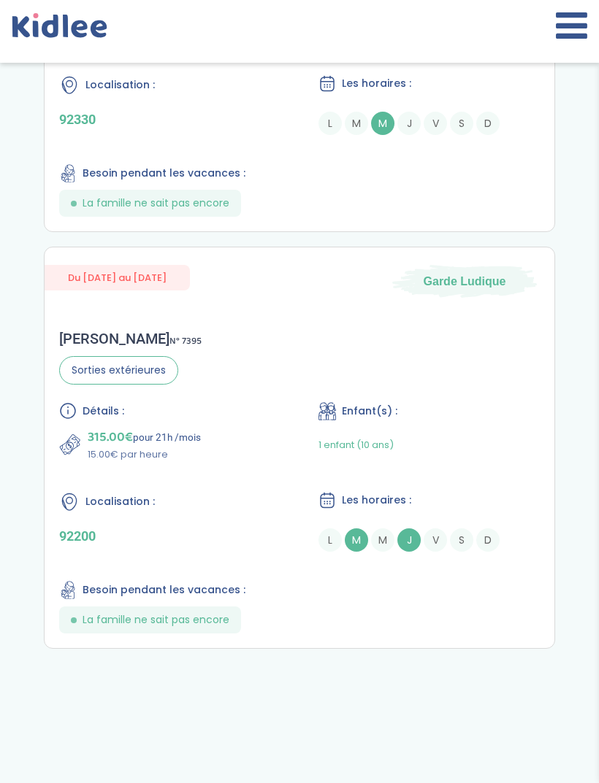
scroll to position [1920, 0]
click at [445, 608] on div "Détails : 315.00€ pour 21h /mois 15.00€ par heure Enfant(s) : 1 enfant (10 ans)…" at bounding box center [299, 517] width 480 height 231
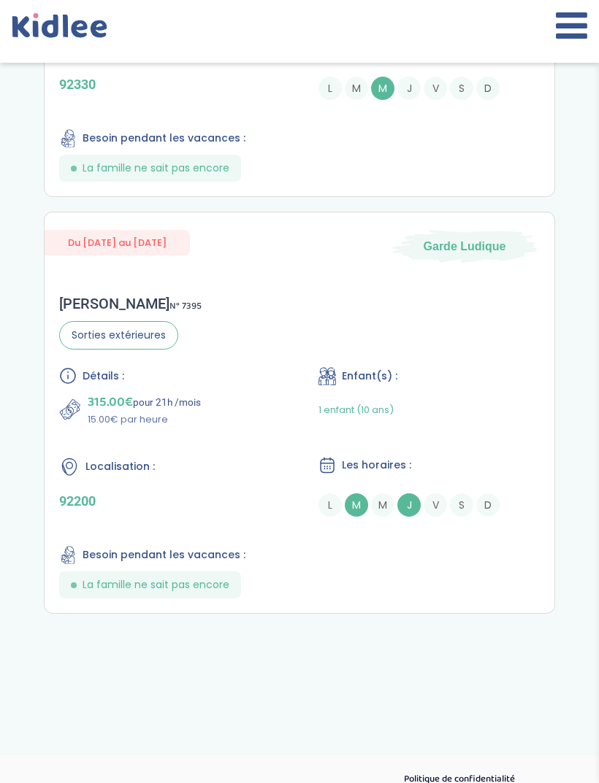
scroll to position [1957, 0]
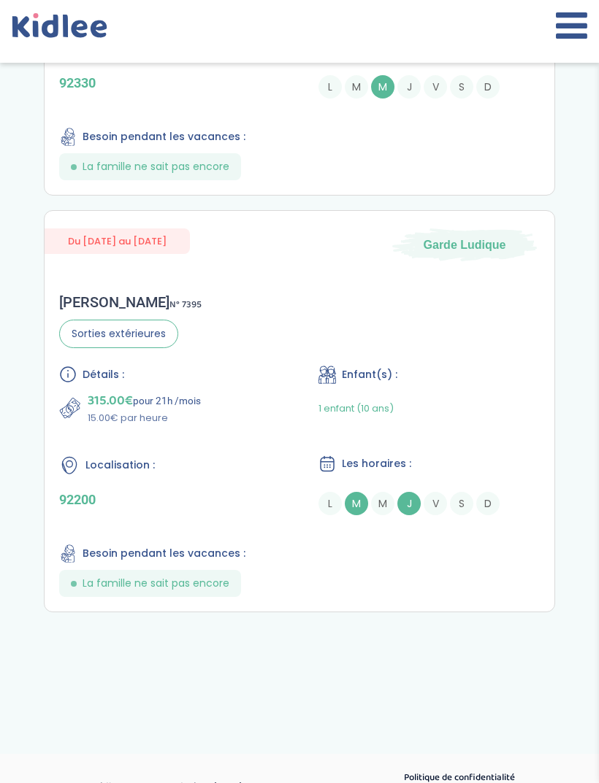
click at [96, 247] on span "Du [DATE] au [DATE]" at bounding box center [117, 241] width 145 height 26
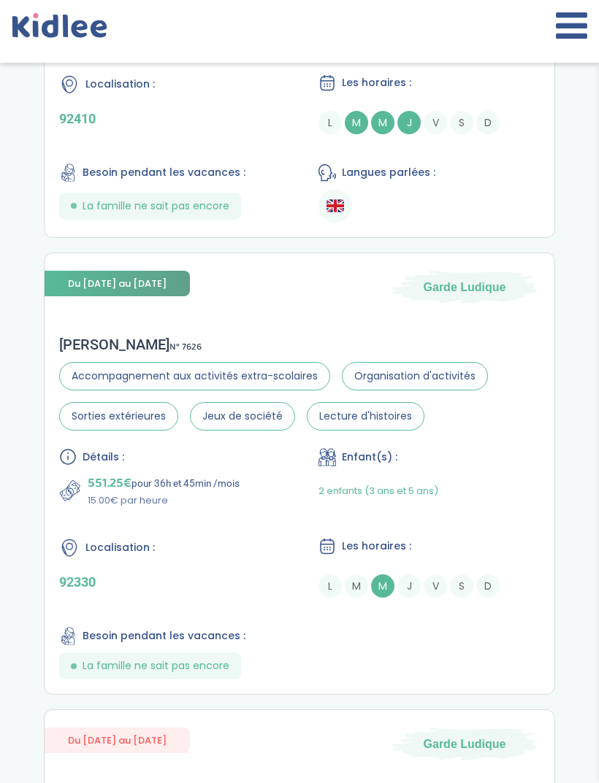
scroll to position [1474, 0]
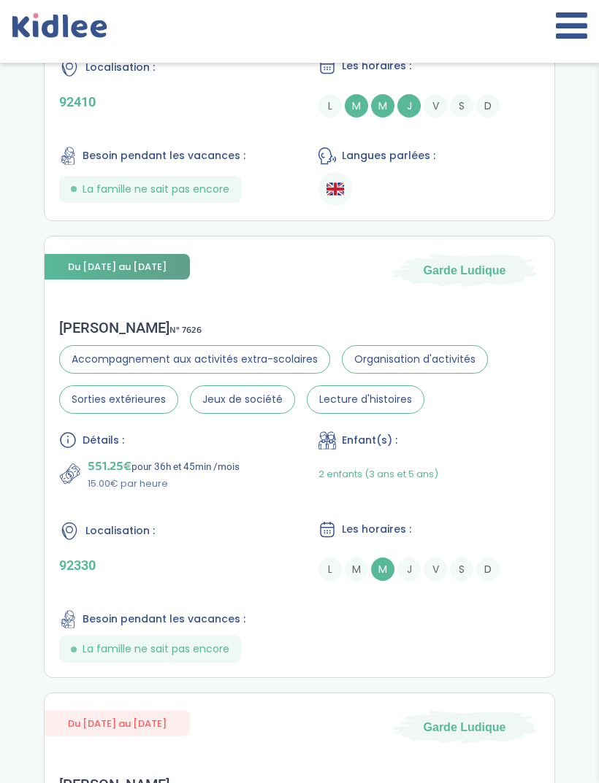
click at [464, 673] on div "Elisabeth D . N° 7626 Accompagnement aux activités extra-scolaires Organisation…" at bounding box center [299, 490] width 509 height 373
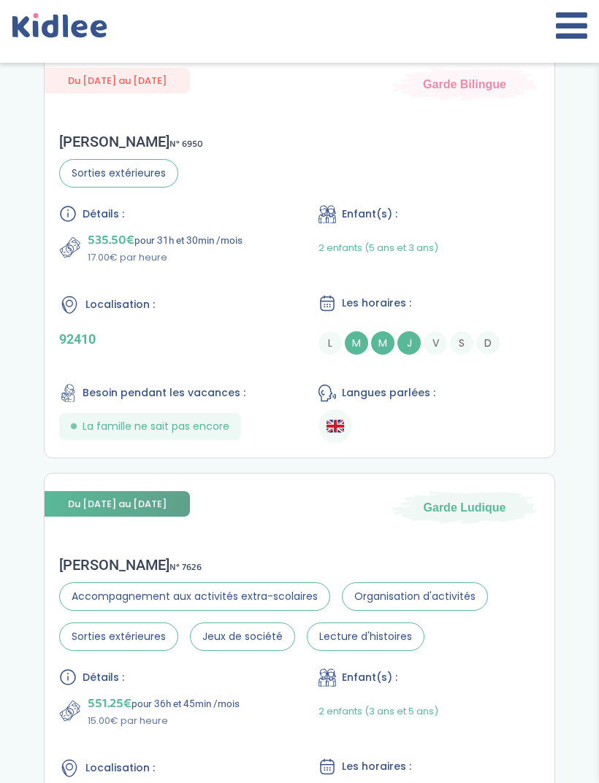
scroll to position [1235, 0]
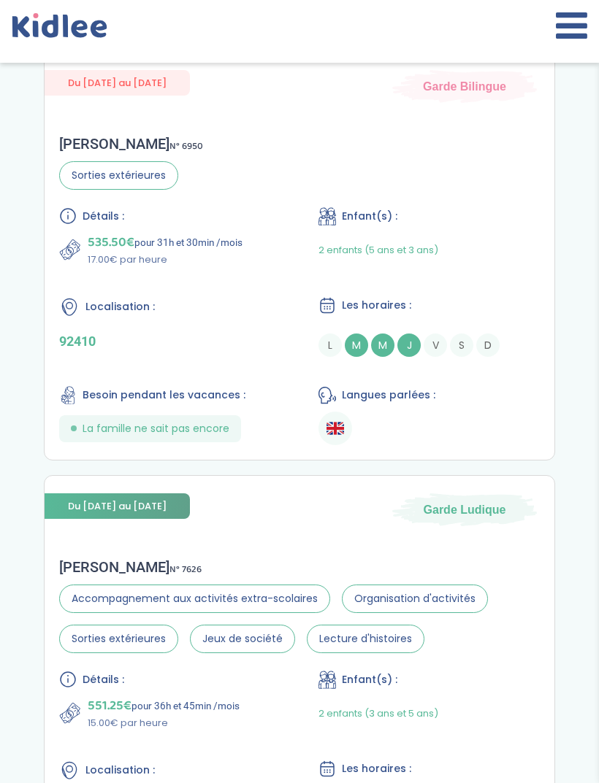
click at [453, 442] on ul at bounding box center [428, 429] width 221 height 34
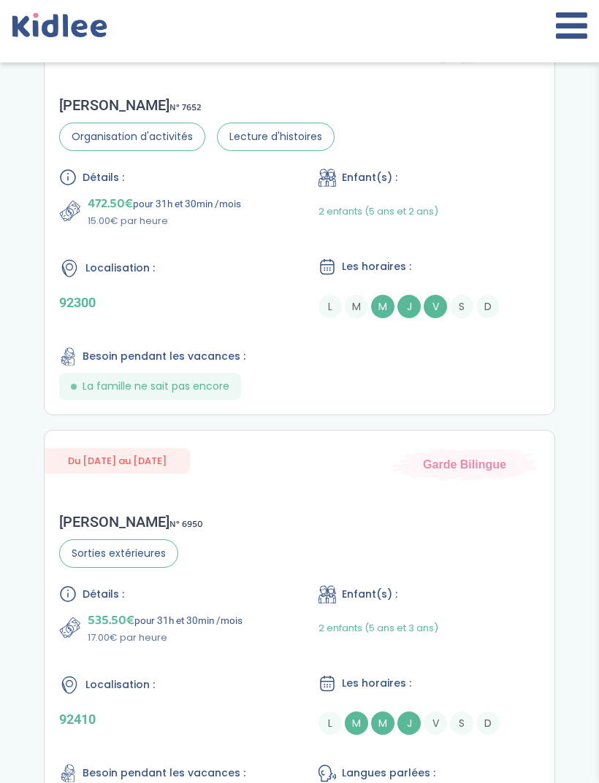
scroll to position [857, 0]
click at [442, 384] on div "Détails : 472.50€ pour 31h et 30min /mois 15.00€ par heure Enfant(s) : 2 enfant…" at bounding box center [299, 284] width 480 height 231
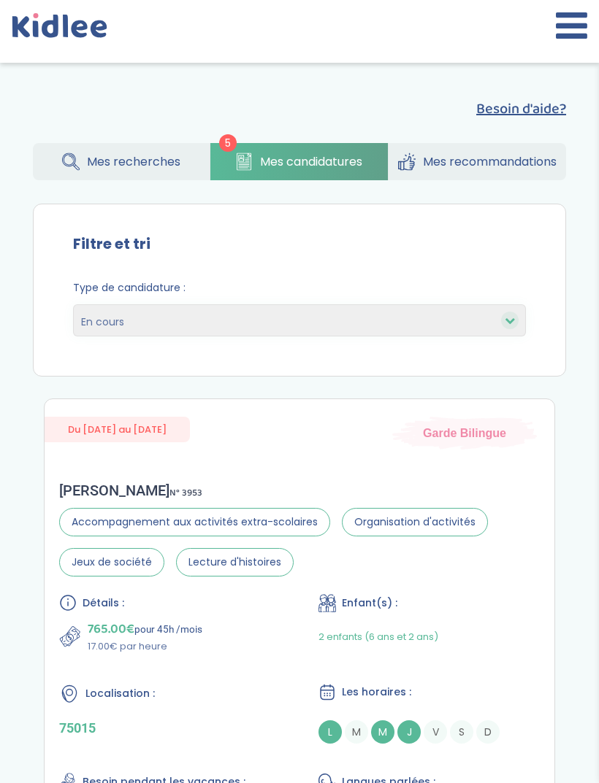
scroll to position [0, 0]
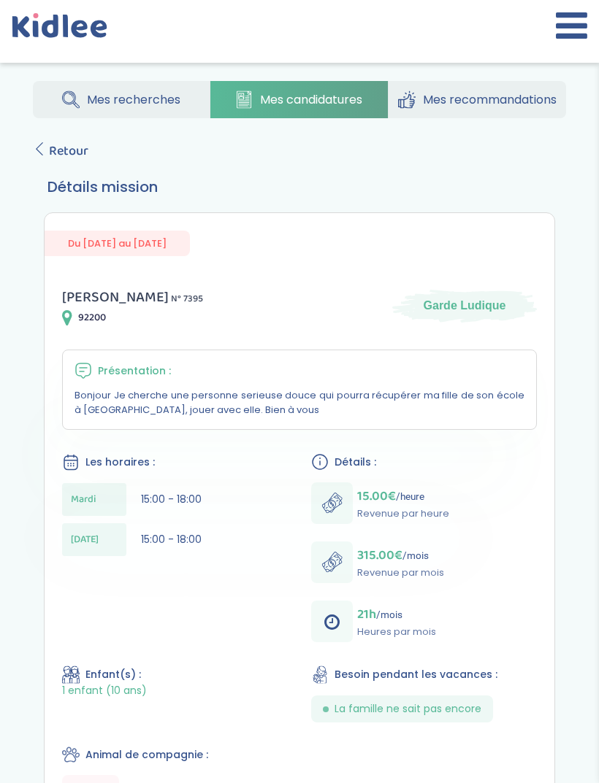
scroll to position [27, 0]
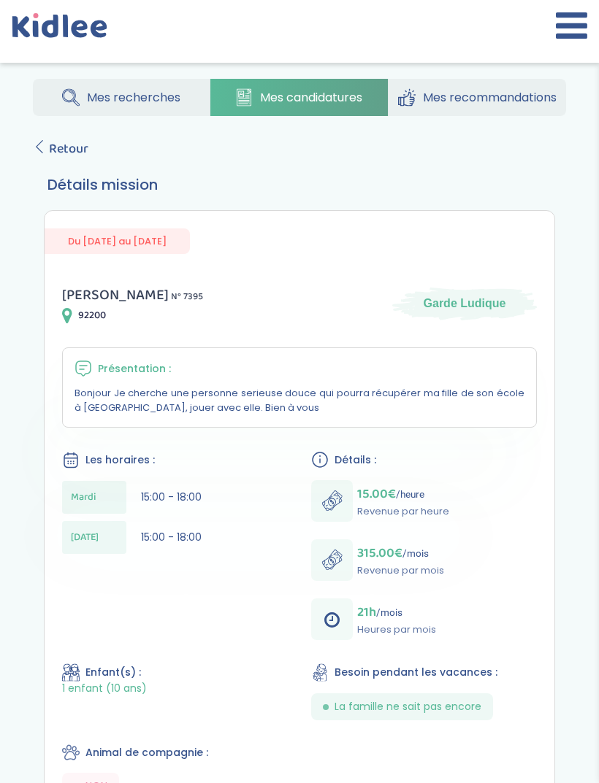
click at [53, 148] on span "Retour" at bounding box center [68, 149] width 39 height 20
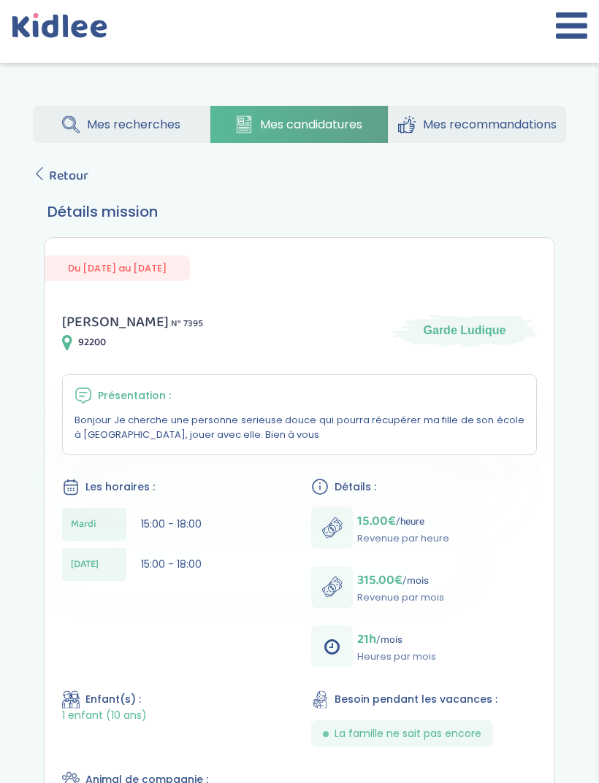
click at [102, 277] on span "Du [DATE] au [DATE]" at bounding box center [117, 268] width 145 height 26
click at [93, 263] on span "Du 02-09-2025 au 31-07-2026" at bounding box center [117, 268] width 145 height 26
click at [49, 174] on span "Retour" at bounding box center [68, 176] width 39 height 20
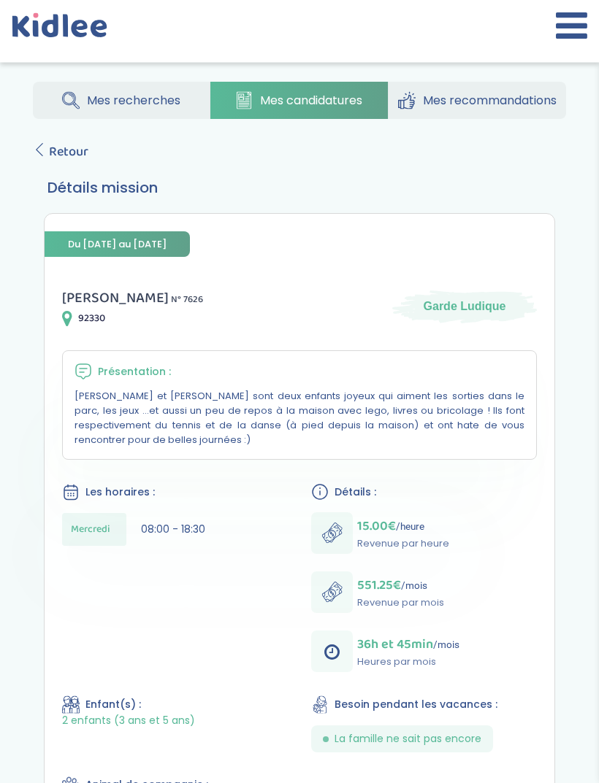
scroll to position [15, 0]
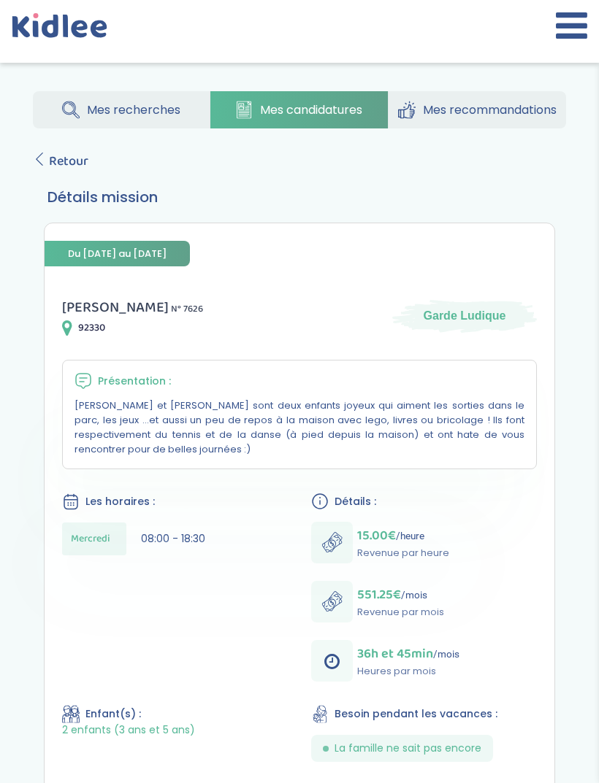
click at [55, 166] on span "Retour" at bounding box center [68, 161] width 39 height 20
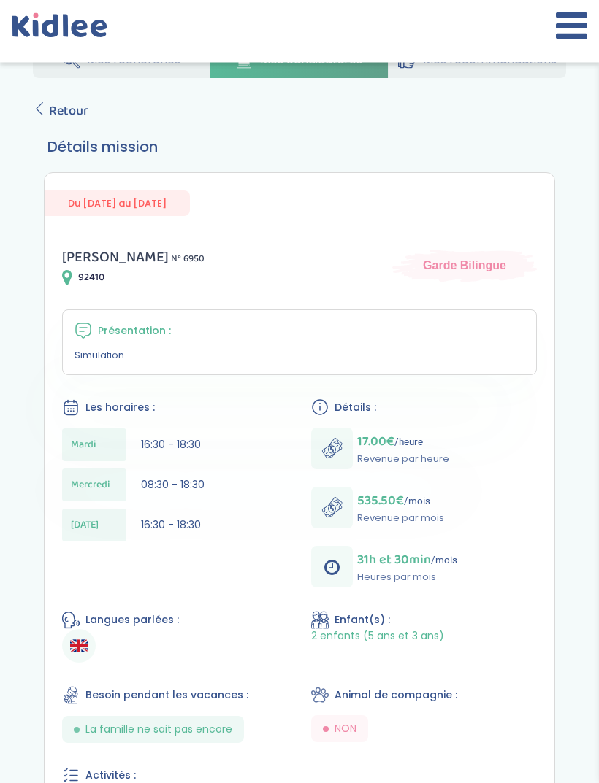
scroll to position [66, 0]
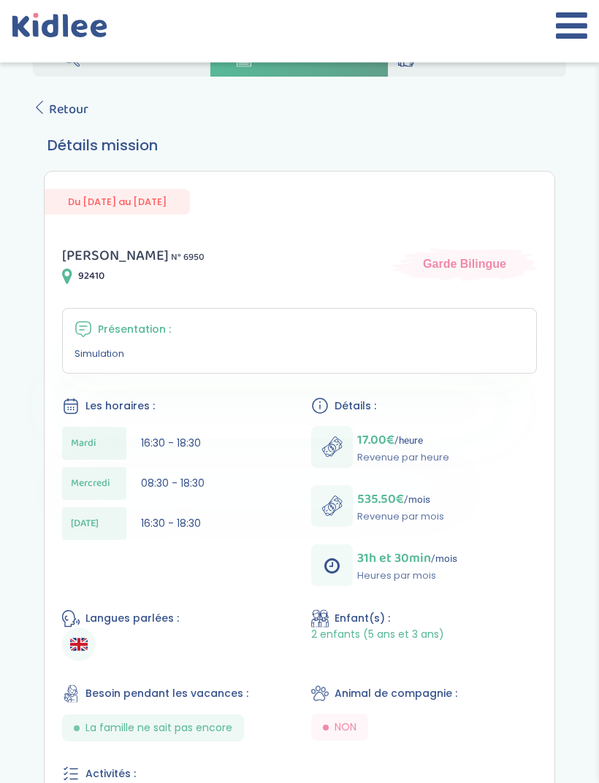
click at [44, 120] on link "Retour" at bounding box center [60, 110] width 55 height 20
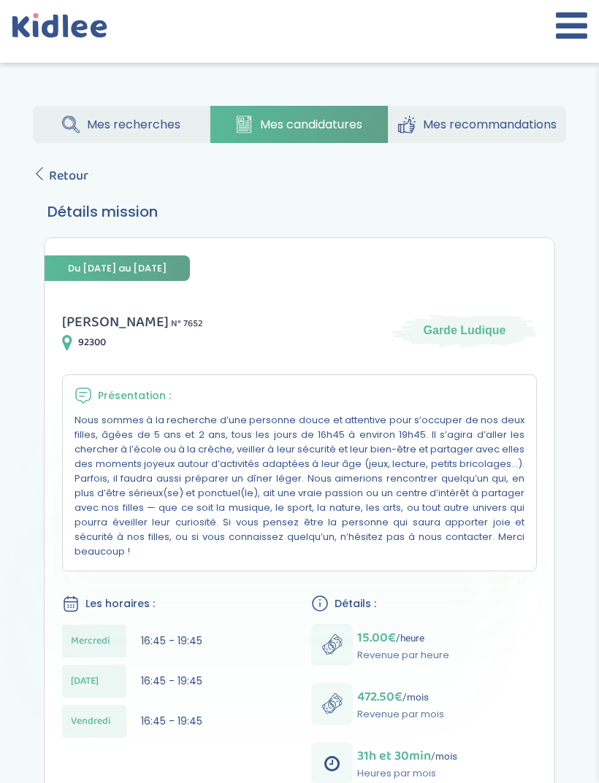
click at [50, 174] on span "Retour" at bounding box center [68, 176] width 39 height 20
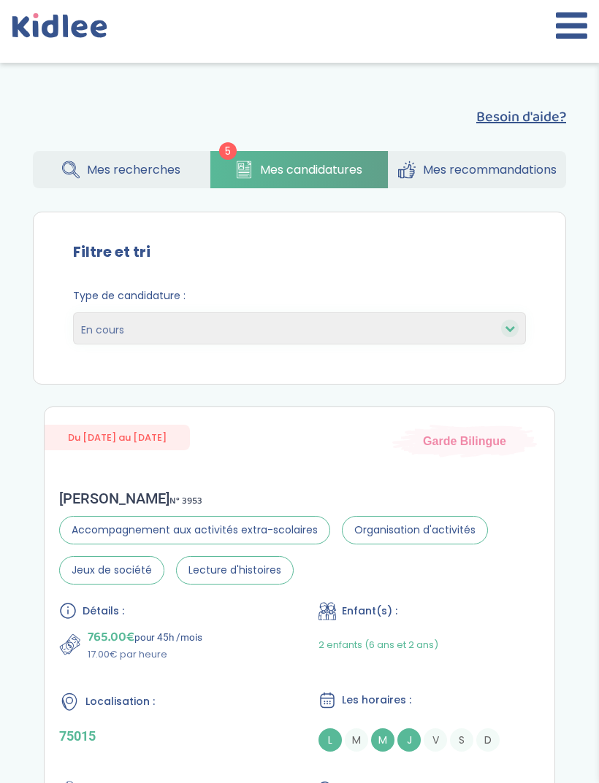
click at [96, 158] on link "Mes recherches" at bounding box center [121, 169] width 177 height 37
click at [84, 169] on link "Mes recherches" at bounding box center [121, 169] width 177 height 37
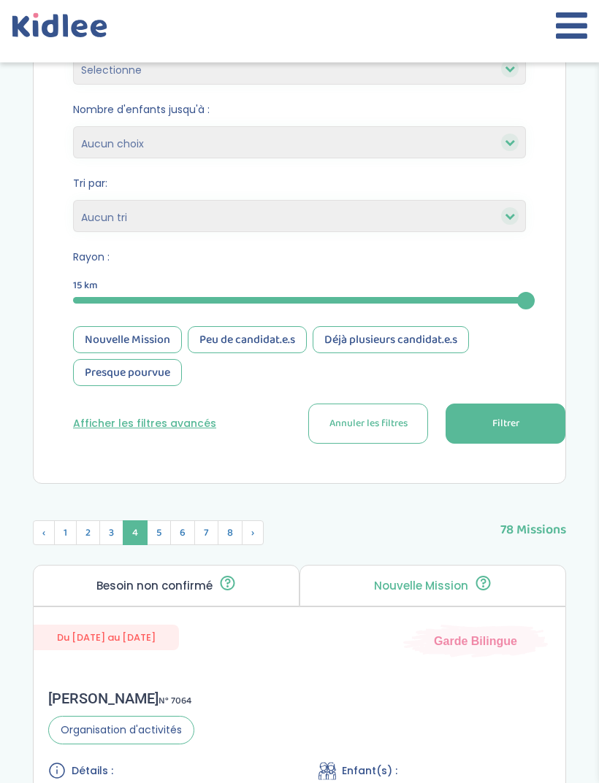
scroll to position [415, 0]
click at [244, 537] on span "›" at bounding box center [253, 532] width 22 height 25
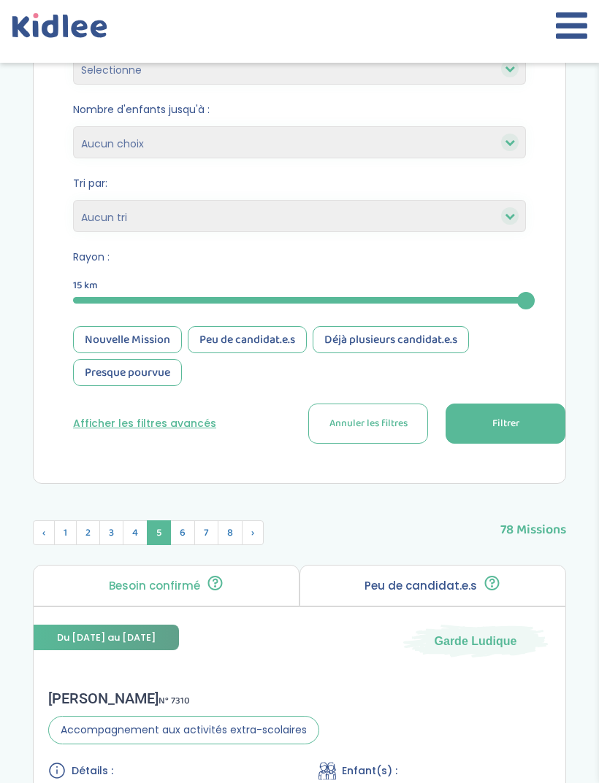
click at [231, 543] on span "8" at bounding box center [230, 532] width 25 height 25
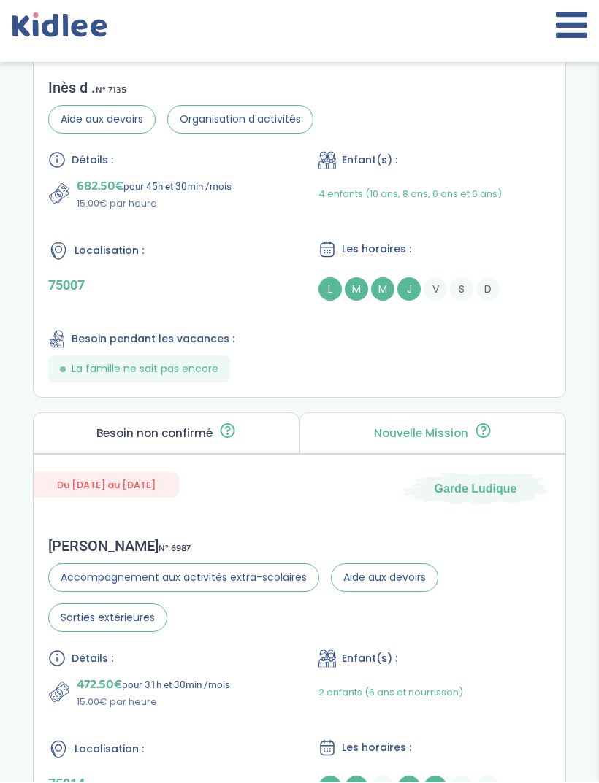
scroll to position [3776, 0]
click at [486, 397] on div "Inès d . N° 7135 Aide aux devoirs Organisation d'activités Détails : 682.50€ po…" at bounding box center [299, 230] width 531 height 333
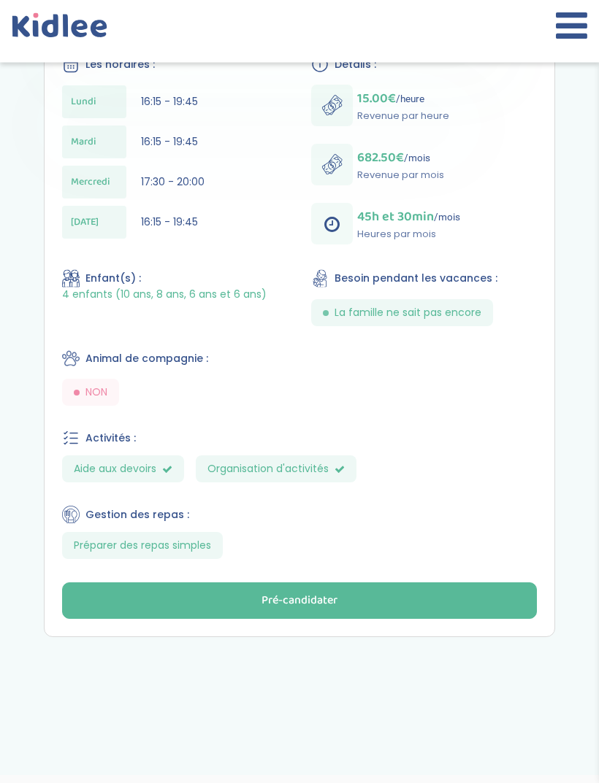
scroll to position [493, 0]
click at [428, 604] on button "Pré-candidater" at bounding box center [299, 600] width 474 height 36
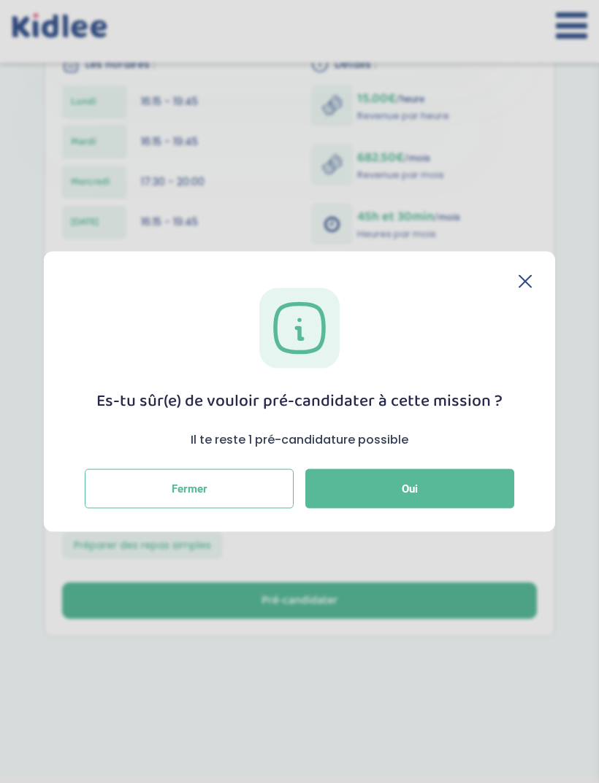
click at [453, 509] on button "Oui" at bounding box center [409, 488] width 209 height 39
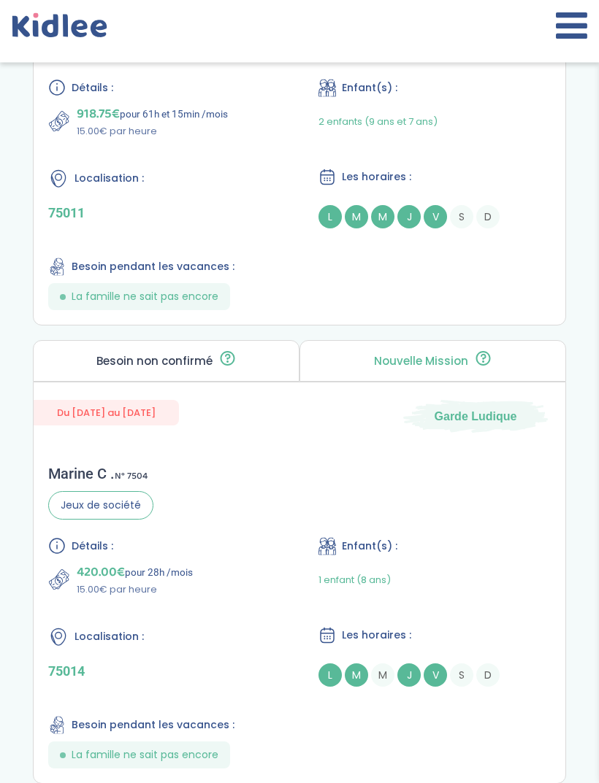
scroll to position [2521, 0]
click at [488, 325] on div "[PERSON_NAME] N° 7352 Accompagnement aux activités extra-scolaires Aide aux dev…" at bounding box center [299, 158] width 531 height 333
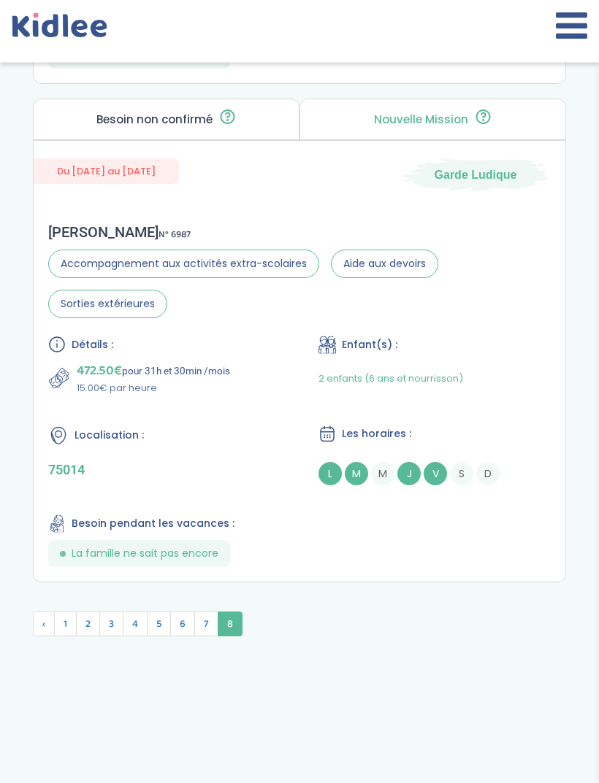
scroll to position [3680, 0]
click at [61, 637] on span "1" at bounding box center [65, 624] width 23 height 25
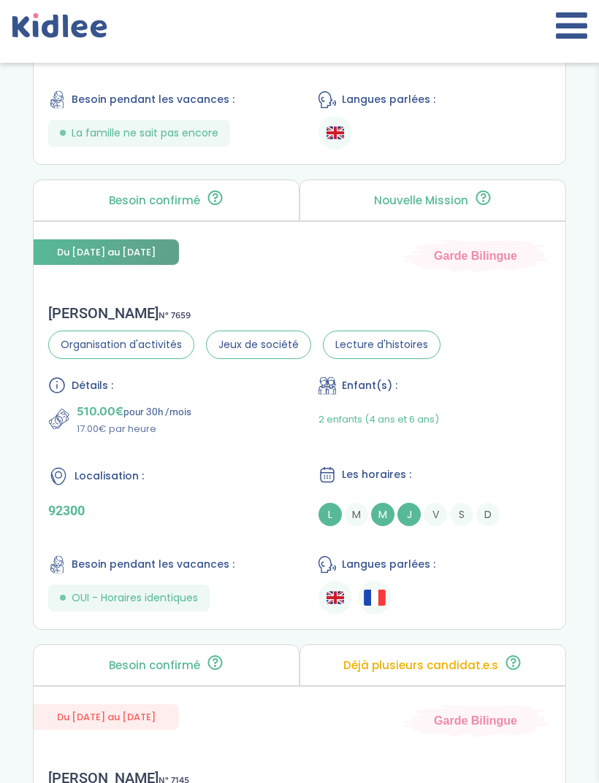
scroll to position [1794, 0]
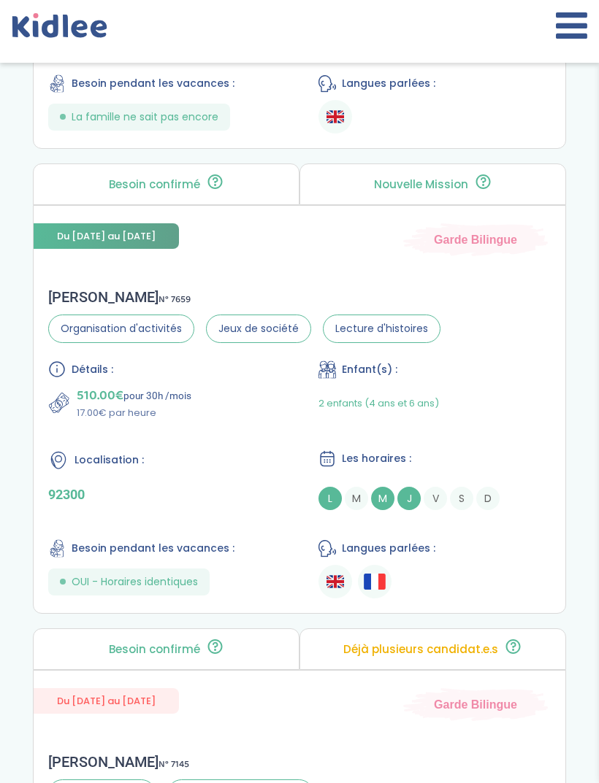
click at [490, 591] on ul at bounding box center [434, 582] width 232 height 34
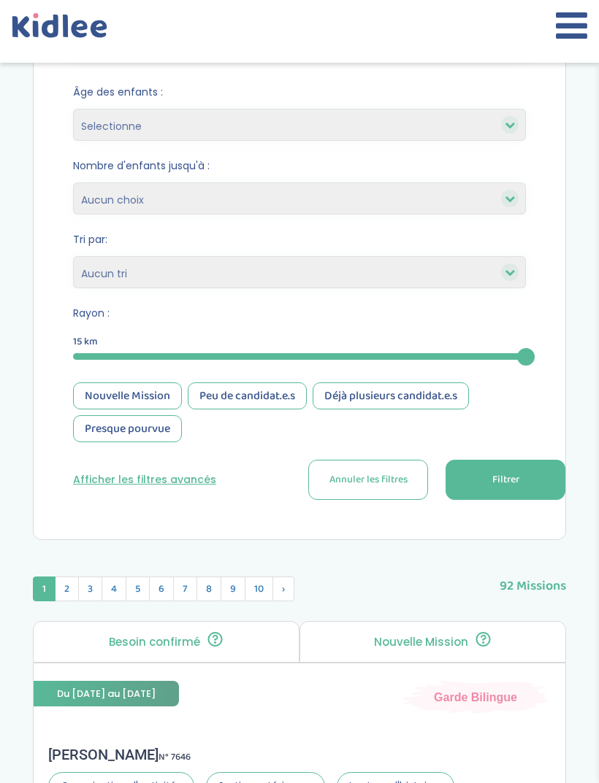
scroll to position [0, 0]
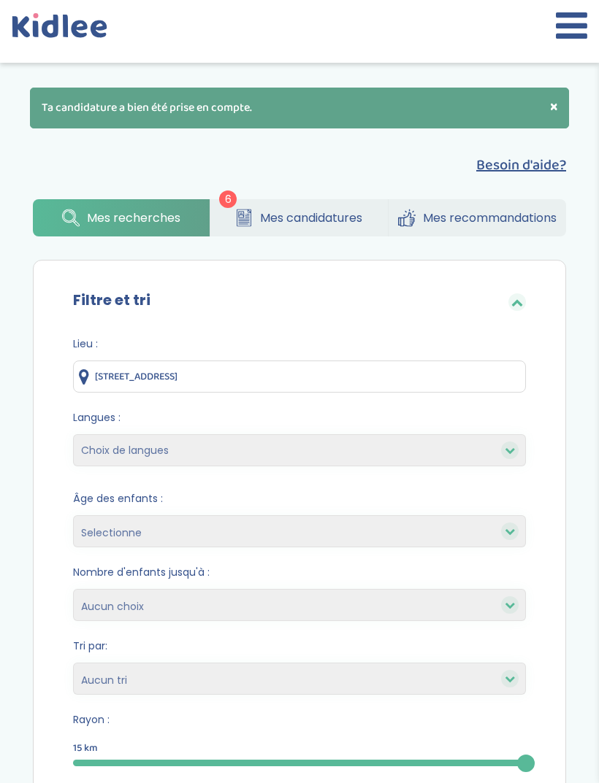
click at [358, 227] on link "Mes candidatures" at bounding box center [298, 217] width 177 height 37
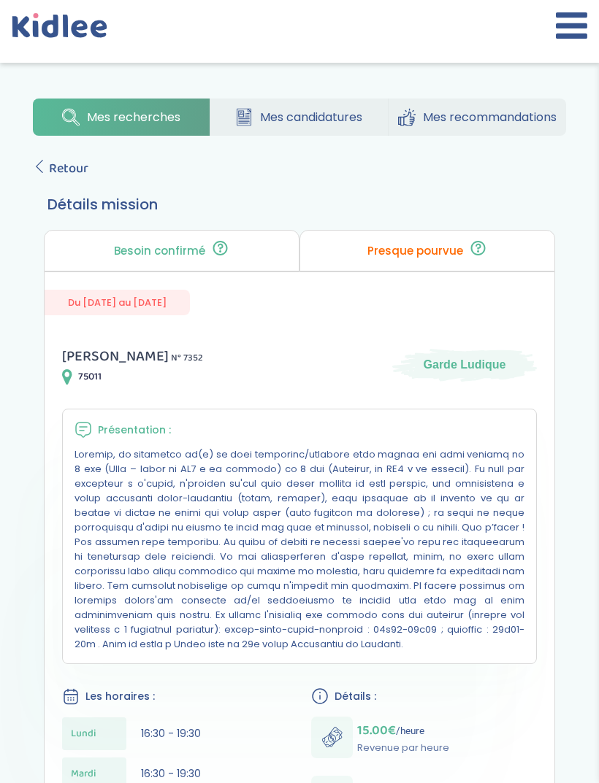
scroll to position [7, 0]
click at [54, 153] on div "Mes recherches Mes candidatures Mes recommandations Retour Détails mission Beso…" at bounding box center [299, 747] width 577 height 1318
click at [49, 167] on span "Retour" at bounding box center [68, 168] width 39 height 20
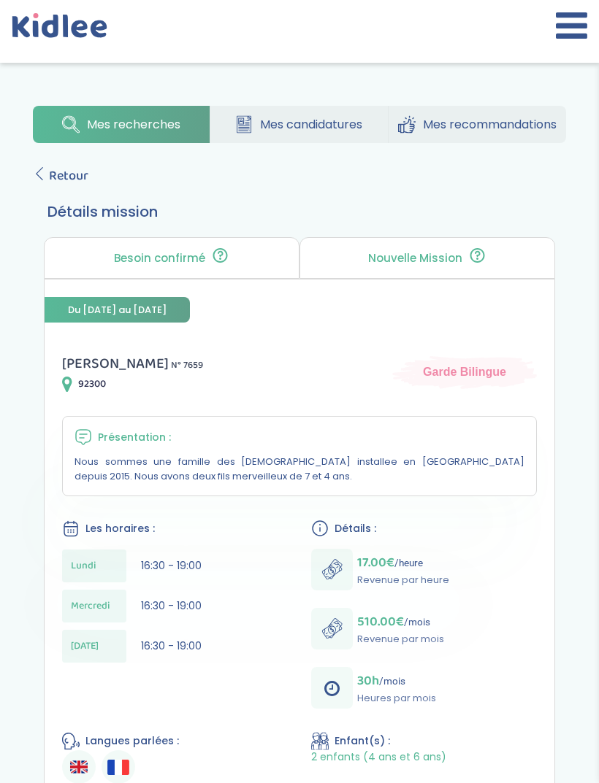
click at [44, 162] on div "Mes recherches Mes candidatures Mes recommandations Retour Détails mission Beso…" at bounding box center [299, 703] width 577 height 1217
click at [45, 171] on icon at bounding box center [39, 173] width 13 height 13
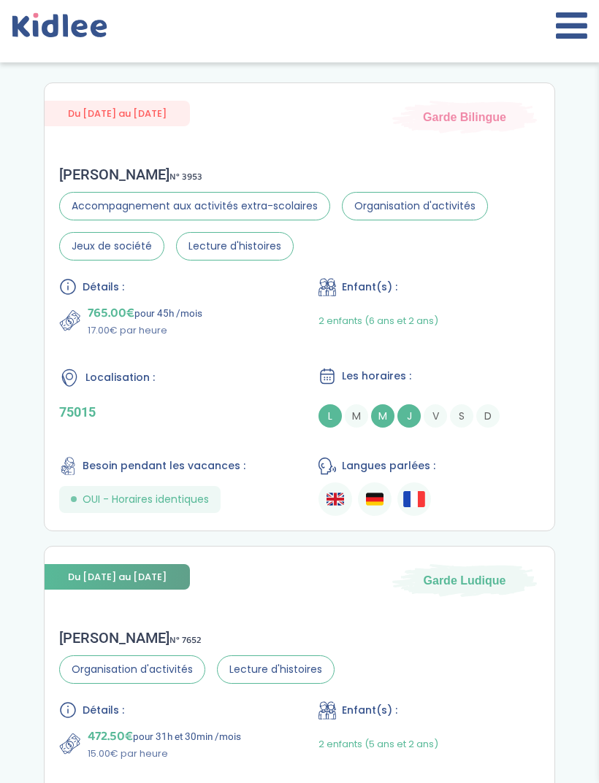
scroll to position [335, 0]
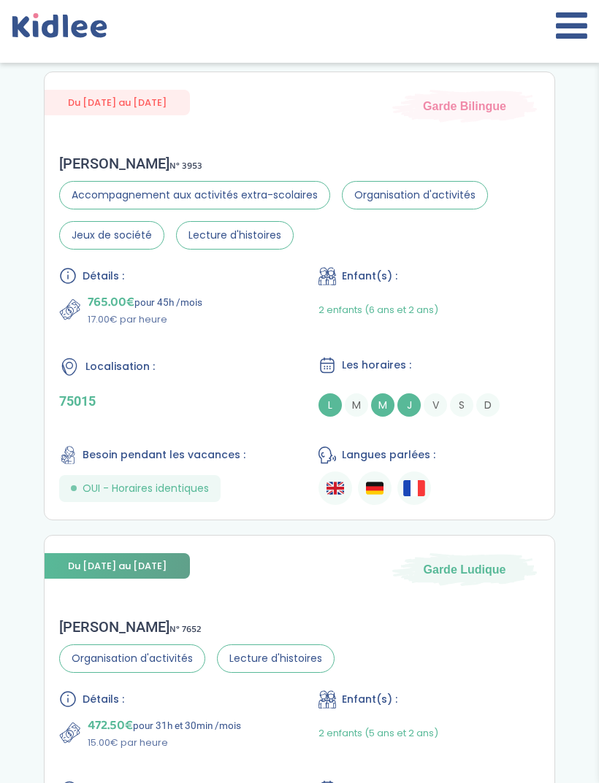
click at [472, 485] on ul at bounding box center [428, 489] width 221 height 34
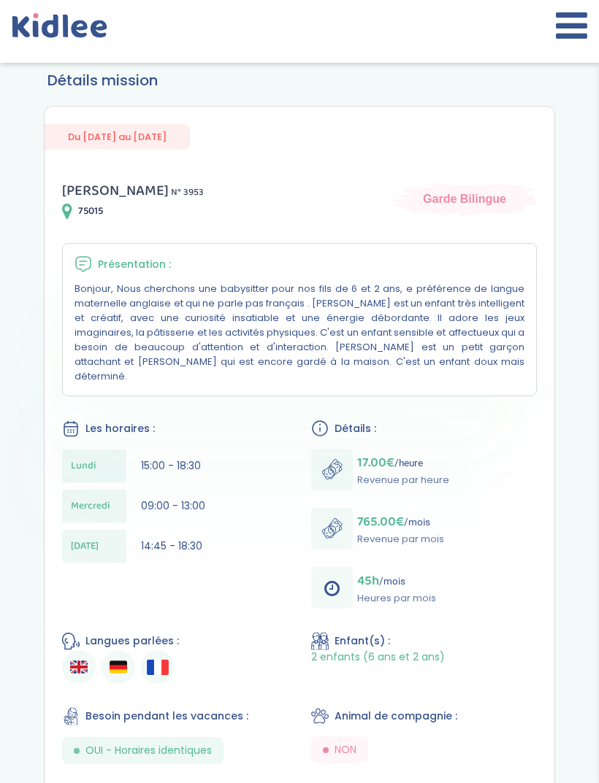
scroll to position [135, 0]
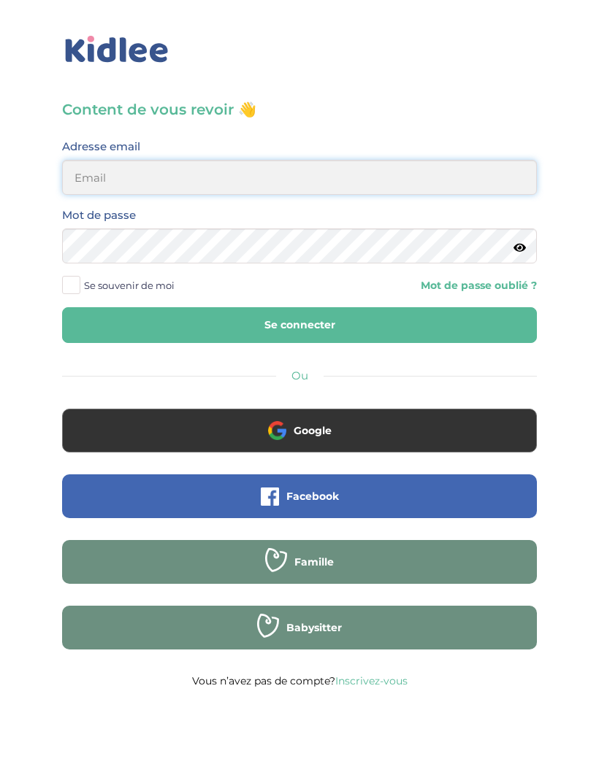
type input "[EMAIL_ADDRESS][DOMAIN_NAME]"
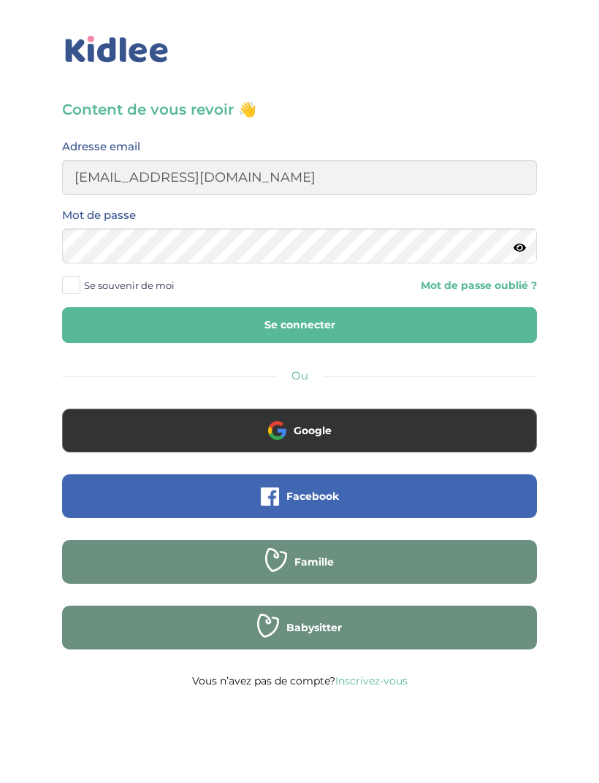
click at [452, 318] on button "Se connecter" at bounding box center [299, 325] width 474 height 36
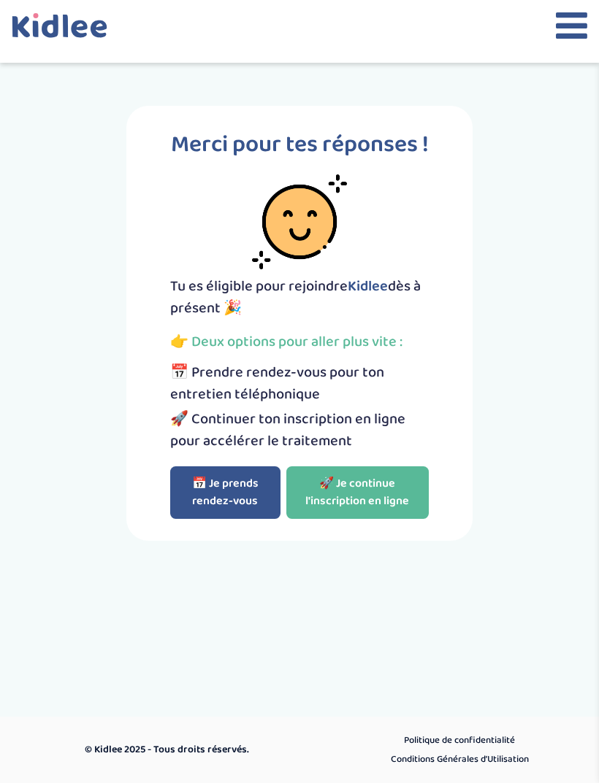
click at [583, 15] on icon at bounding box center [570, 25] width 31 height 36
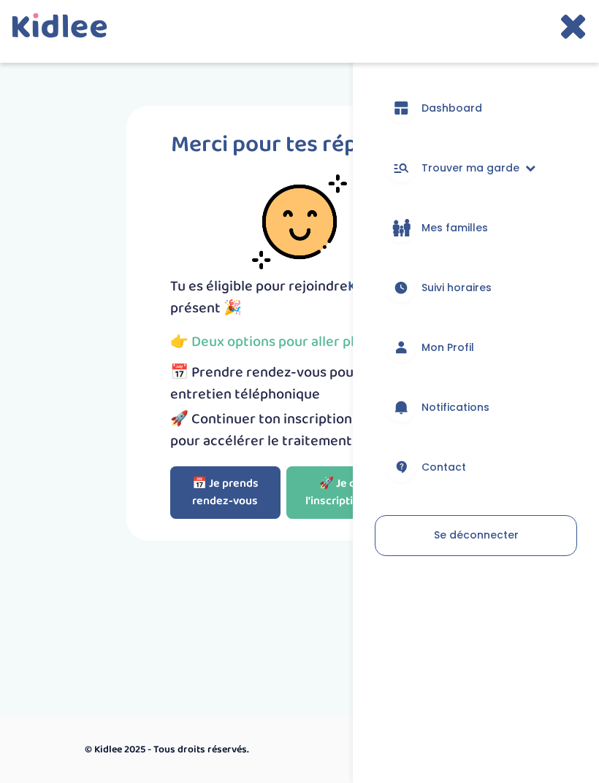
click at [437, 158] on link "Trouver ma garde" at bounding box center [475, 168] width 202 height 53
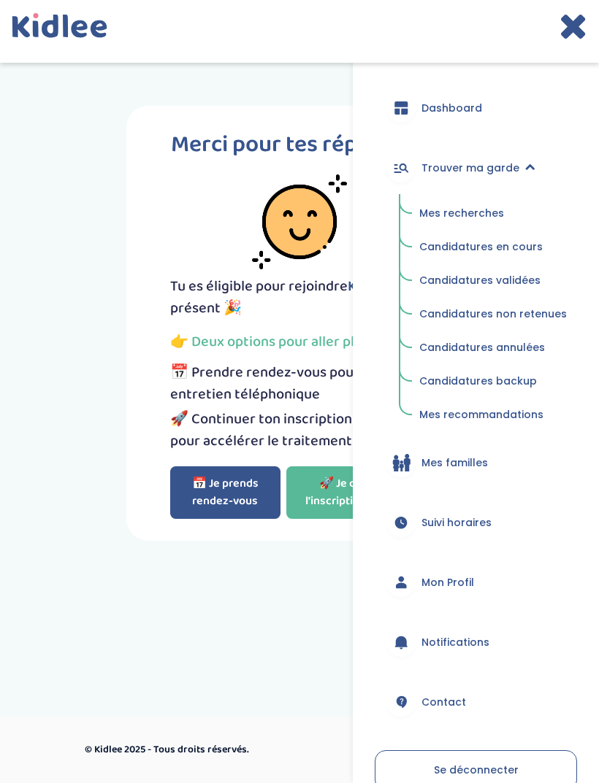
click at [437, 215] on span "Mes recherches" at bounding box center [461, 213] width 85 height 15
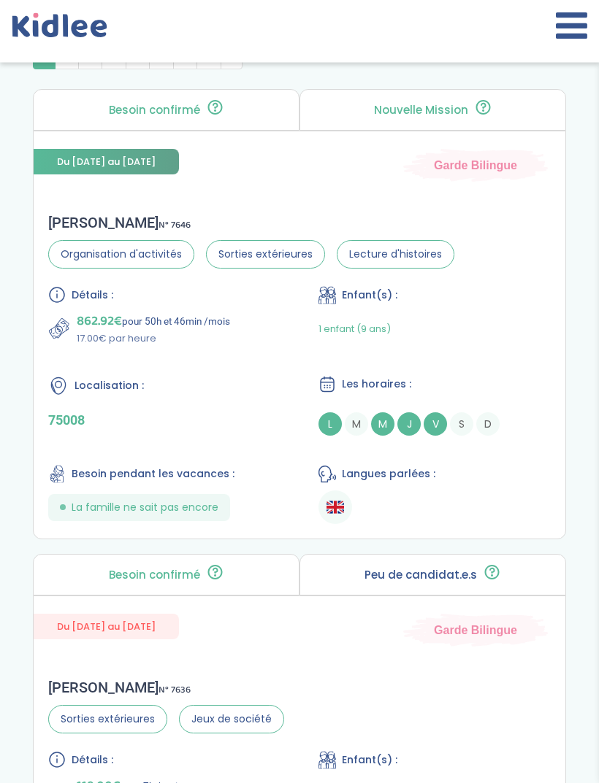
scroll to position [890, 0]
click at [467, 524] on ul at bounding box center [434, 508] width 232 height 34
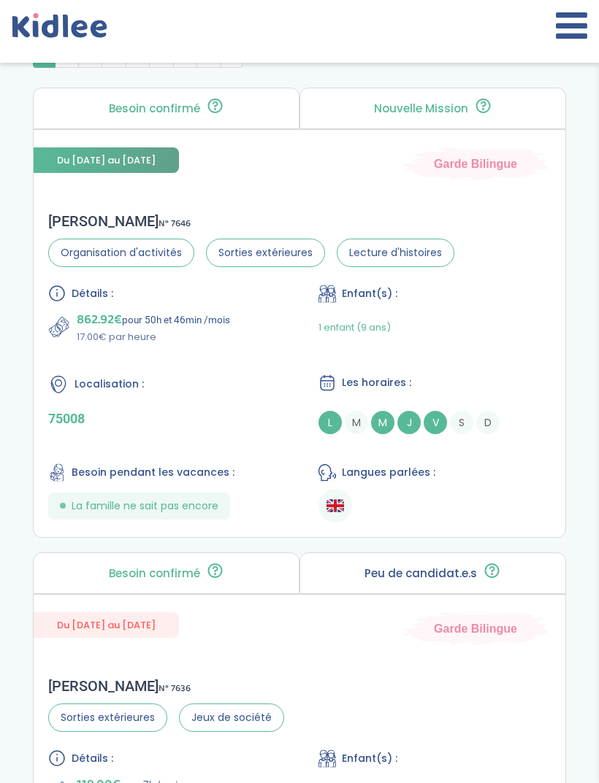
scroll to position [893, 0]
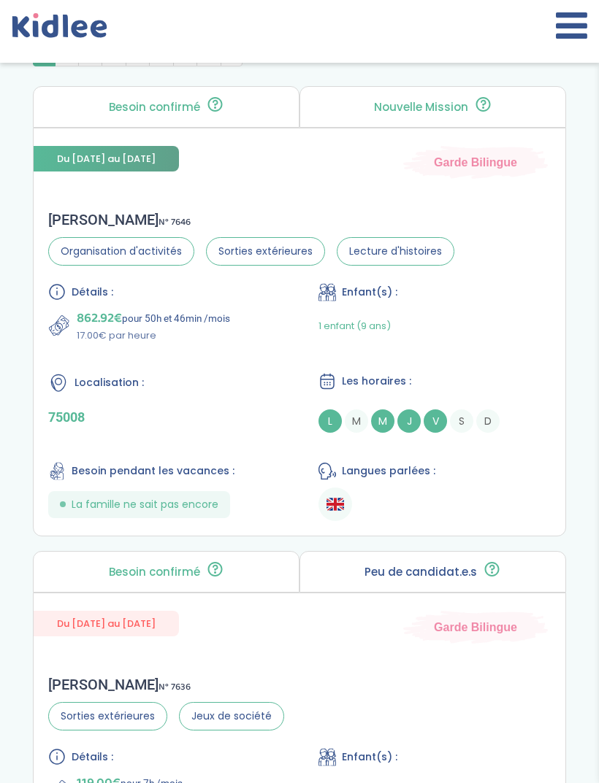
click at [493, 521] on ul at bounding box center [434, 505] width 232 height 34
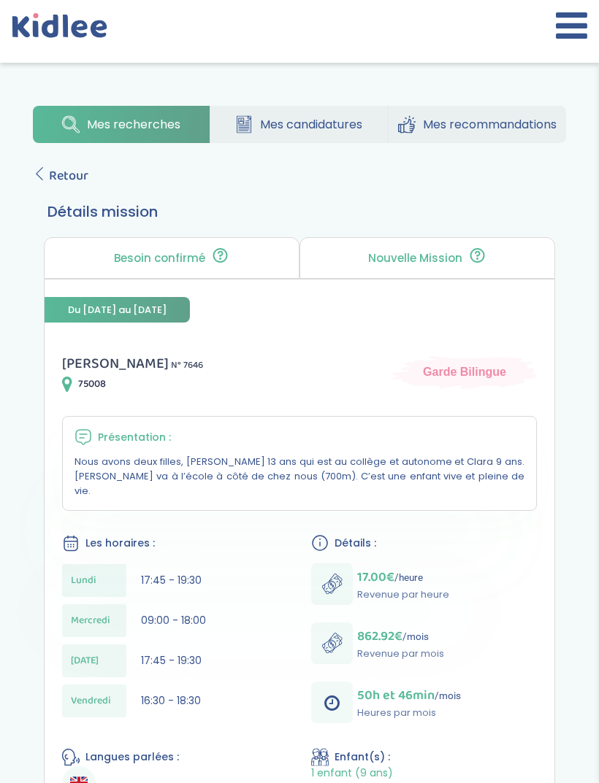
click at [65, 166] on span "Retour" at bounding box center [68, 176] width 39 height 20
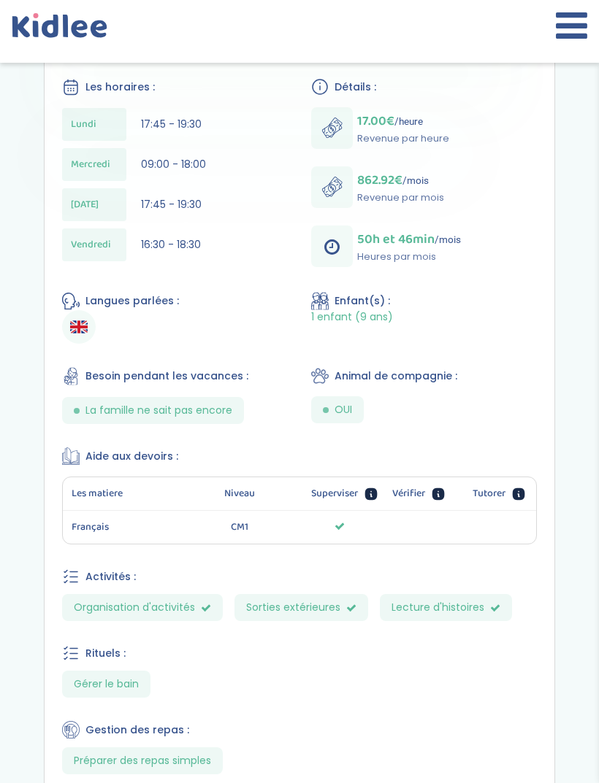
scroll to position [672, 0]
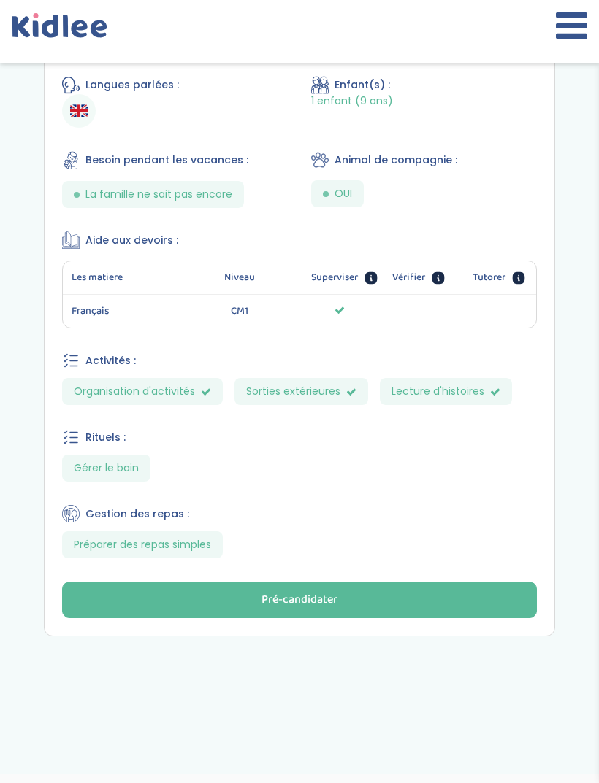
click at [431, 587] on button "Pré-candidater" at bounding box center [299, 600] width 474 height 36
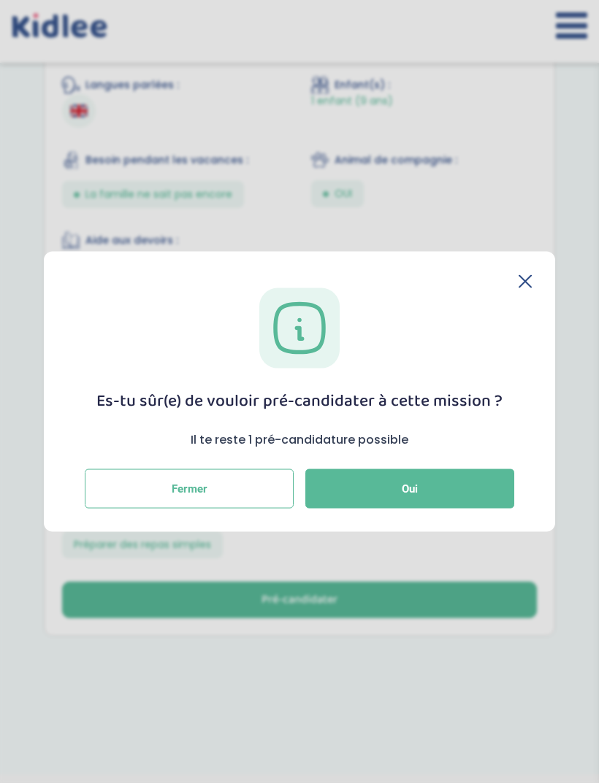
click at [469, 509] on button "Oui" at bounding box center [409, 488] width 209 height 39
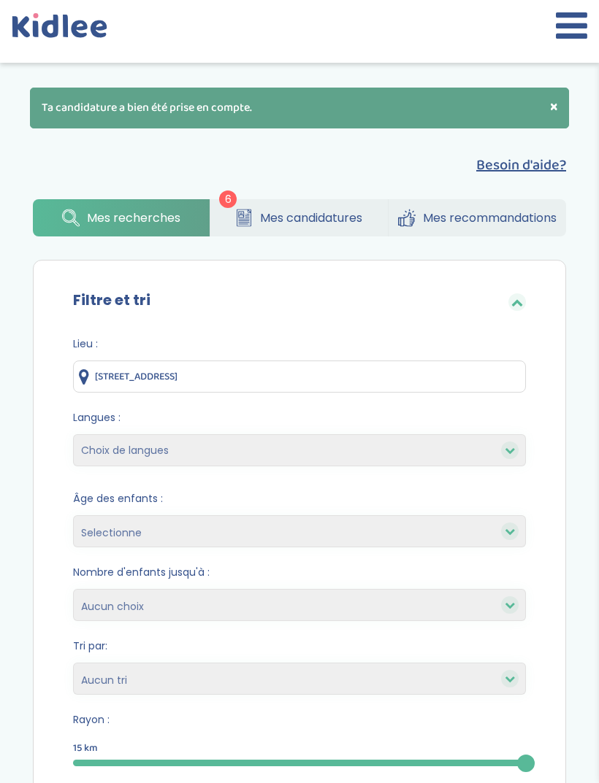
click at [326, 226] on span "Mes candidatures" at bounding box center [311, 218] width 102 height 18
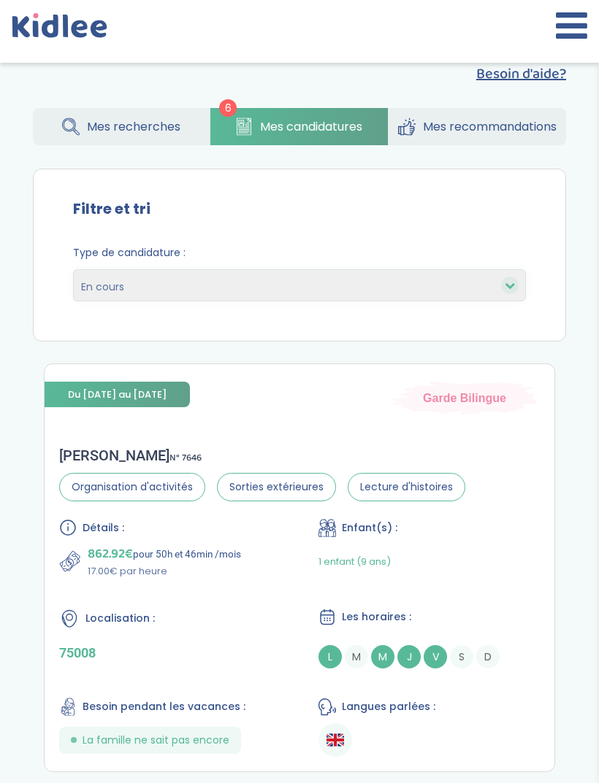
scroll to position [31, 0]
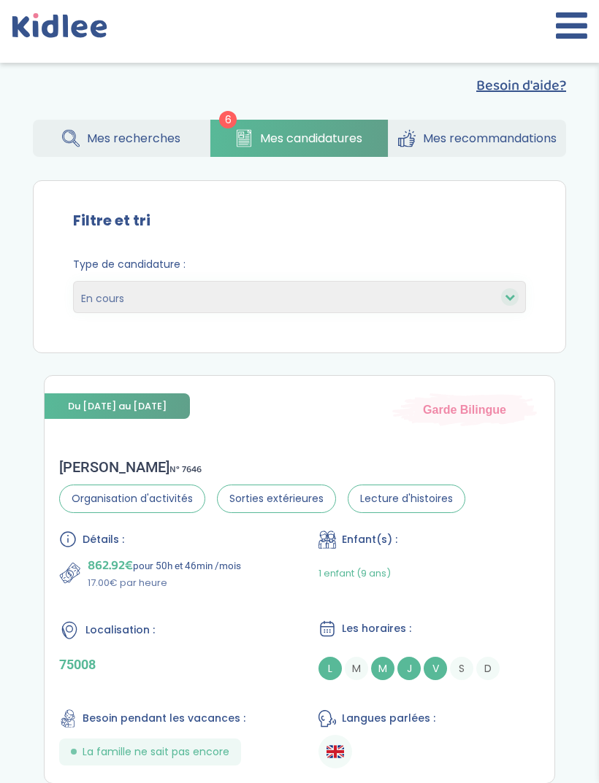
click at [182, 127] on link "Mes recherches" at bounding box center [121, 138] width 177 height 37
click at [193, 139] on link "Mes recherches" at bounding box center [121, 138] width 177 height 37
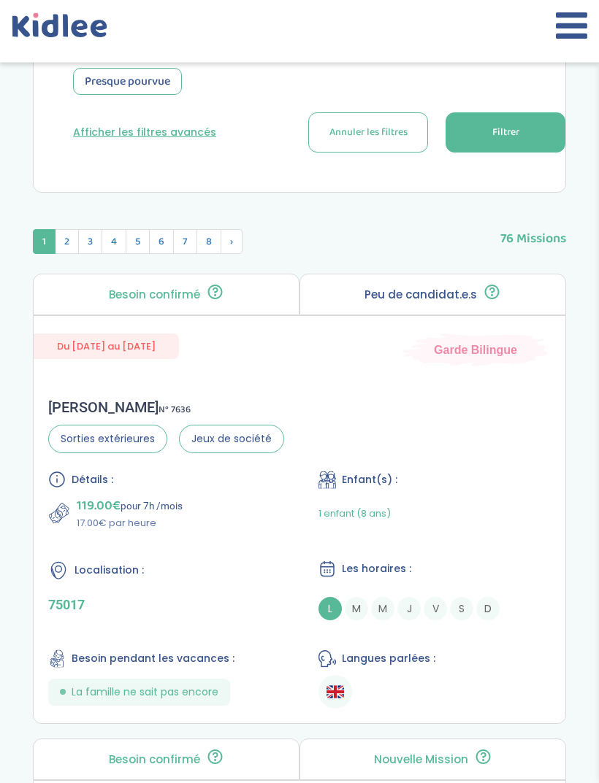
scroll to position [706, 0]
click at [58, 242] on span "2" at bounding box center [67, 241] width 24 height 25
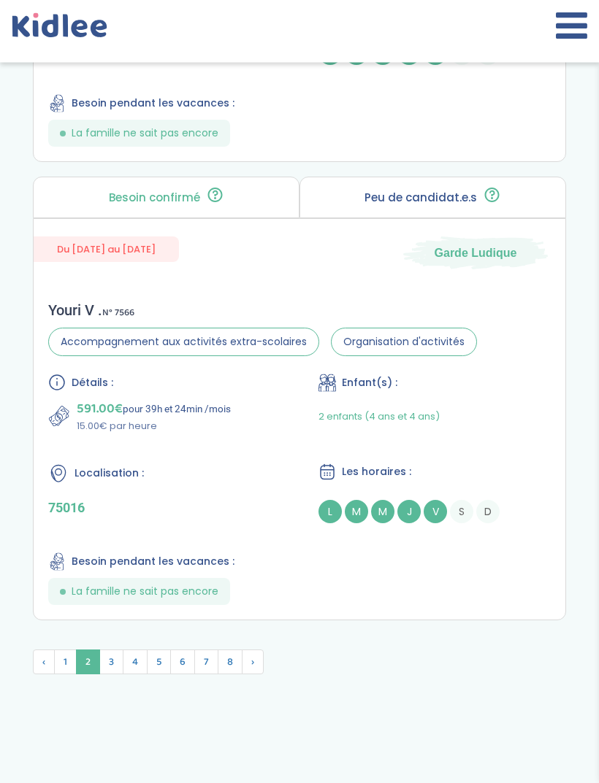
scroll to position [5047, 0]
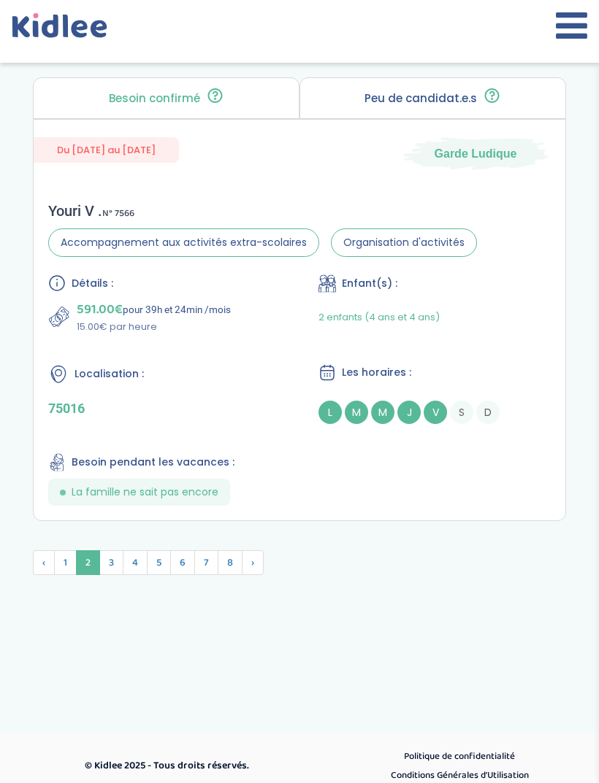
click at [232, 575] on span "8" at bounding box center [230, 562] width 25 height 25
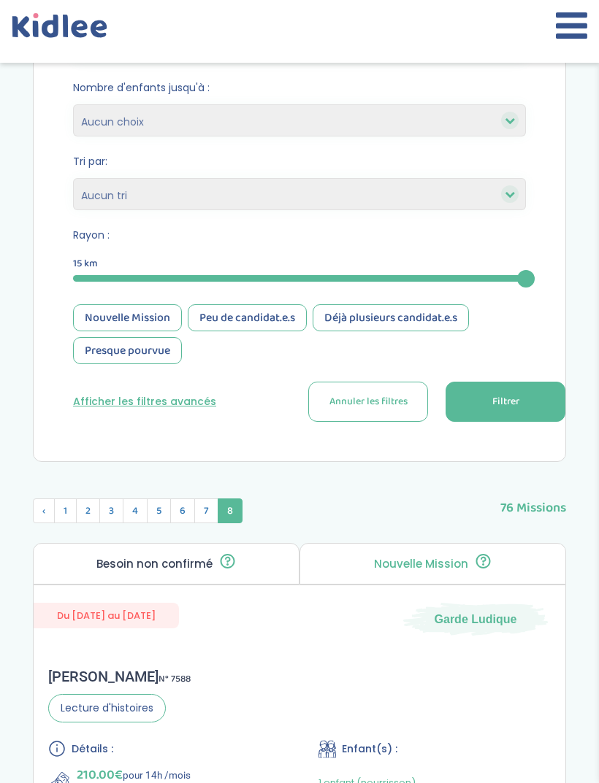
scroll to position [438, 0]
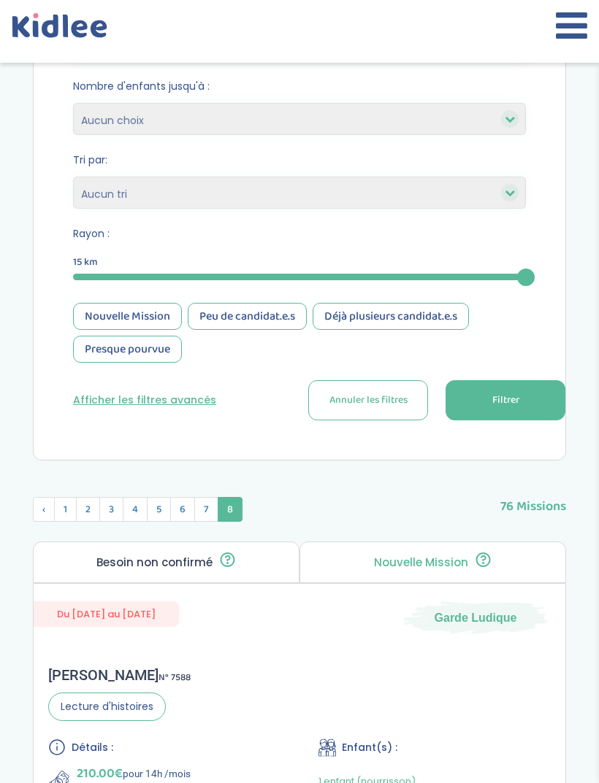
click at [208, 504] on span "7" at bounding box center [206, 509] width 24 height 25
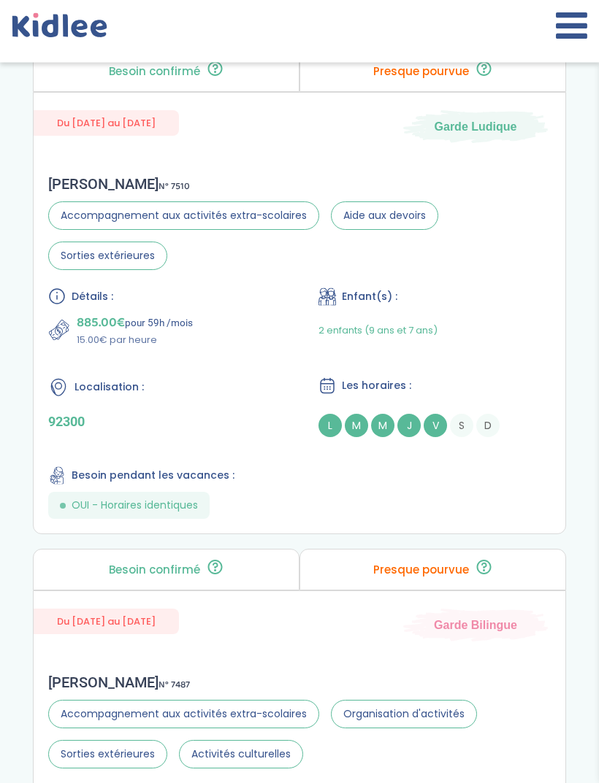
scroll to position [3736, 0]
click at [464, 519] on div "Détails : 885.00€ pour 59h /mois 15.00€ par heure Enfant(s) : 2 enfants (9 ans …" at bounding box center [299, 403] width 502 height 231
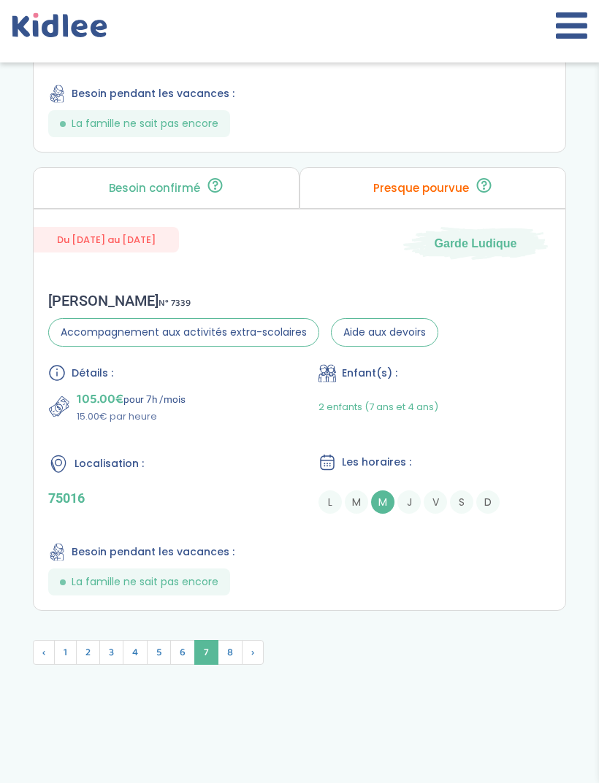
scroll to position [5082, 0]
click at [217, 664] on span "7" at bounding box center [206, 651] width 24 height 25
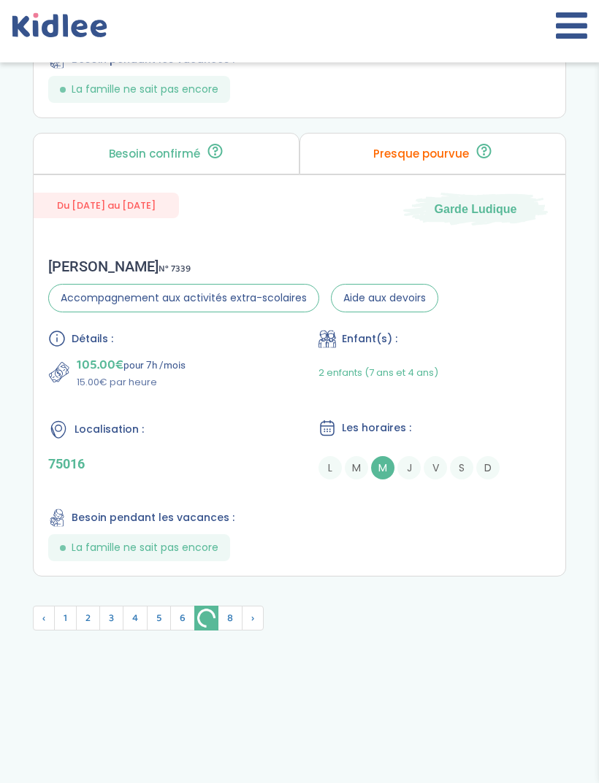
scroll to position [5115, 0]
click at [237, 631] on span "8" at bounding box center [230, 618] width 25 height 25
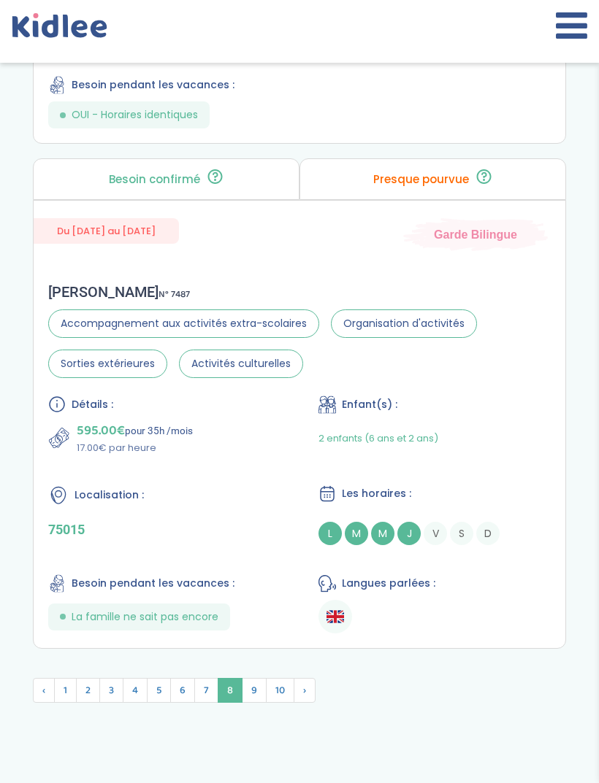
scroll to position [5210, 0]
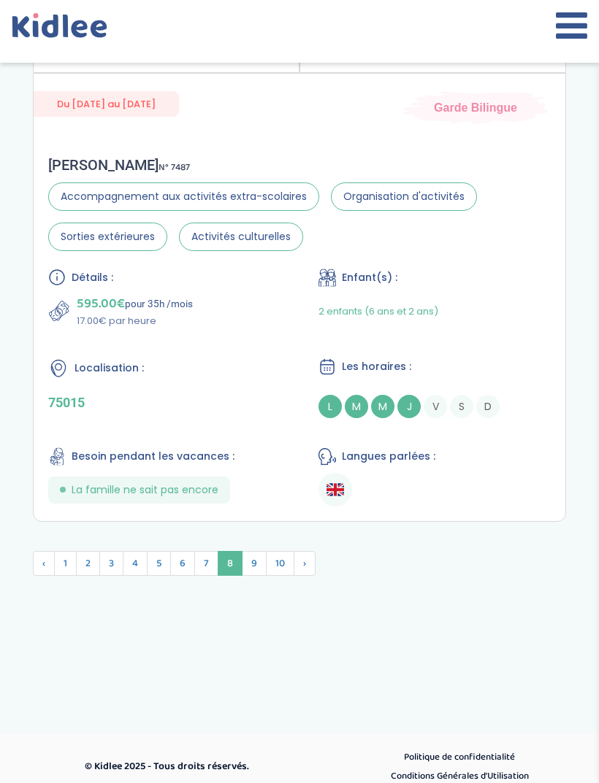
click at [258, 576] on span "9" at bounding box center [254, 563] width 25 height 25
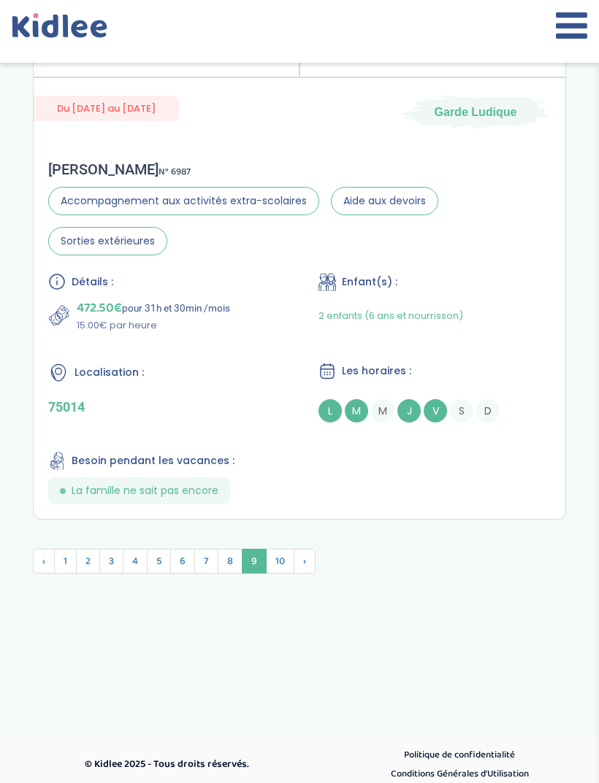
click at [312, 574] on span "›" at bounding box center [304, 561] width 22 height 25
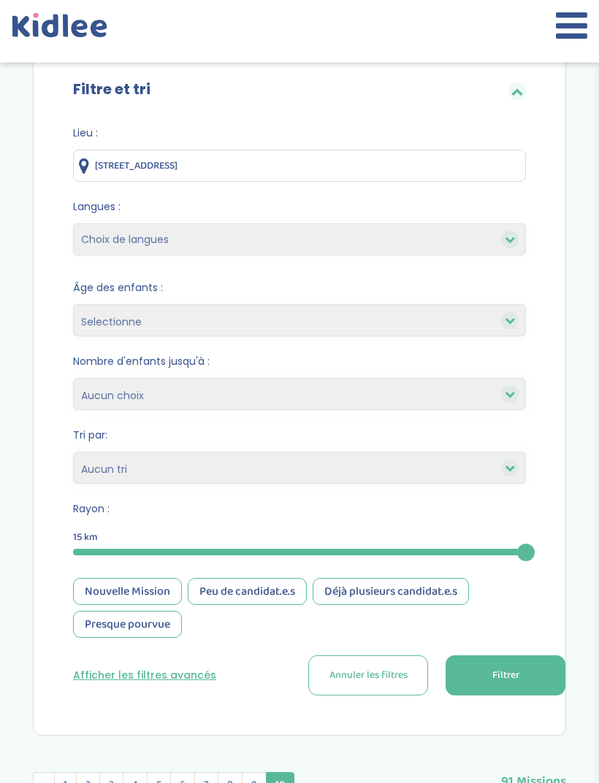
scroll to position [0, 0]
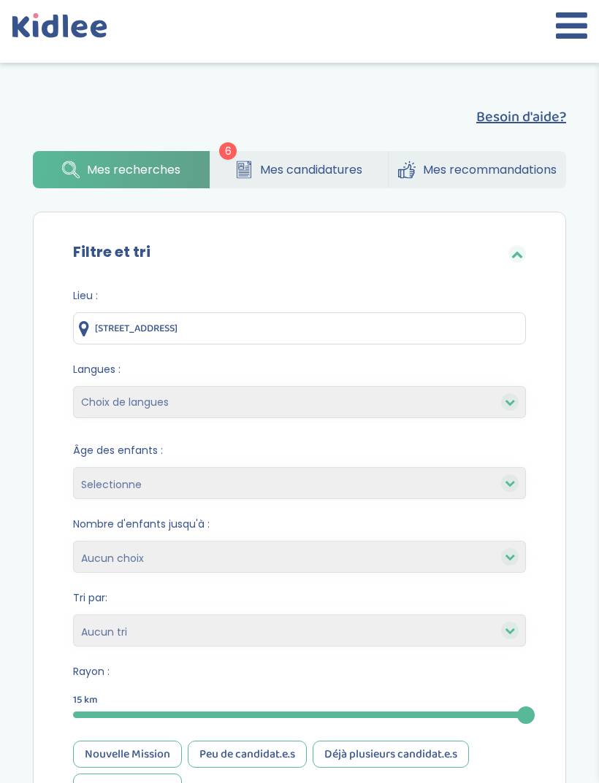
click at [320, 169] on span "Mes candidatures" at bounding box center [311, 170] width 102 height 18
click at [265, 178] on span "Mes candidatures" at bounding box center [311, 170] width 102 height 18
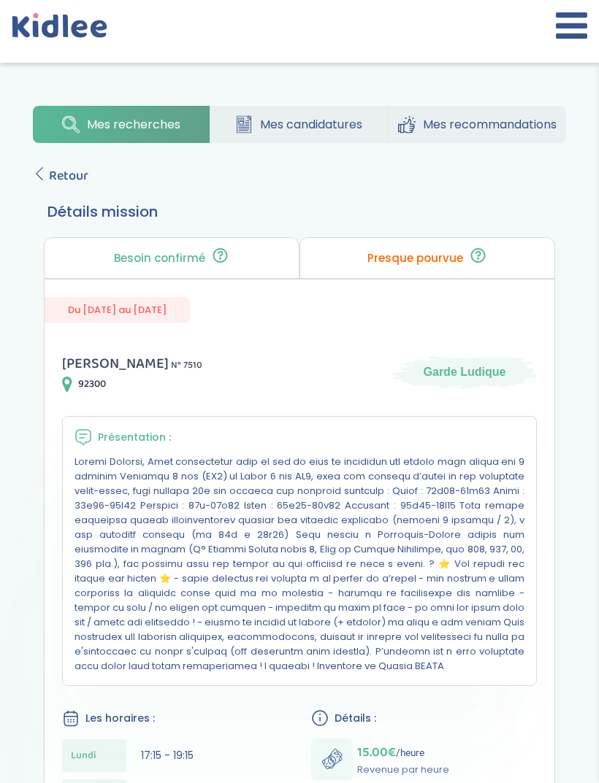
click at [40, 174] on icon at bounding box center [39, 173] width 13 height 13
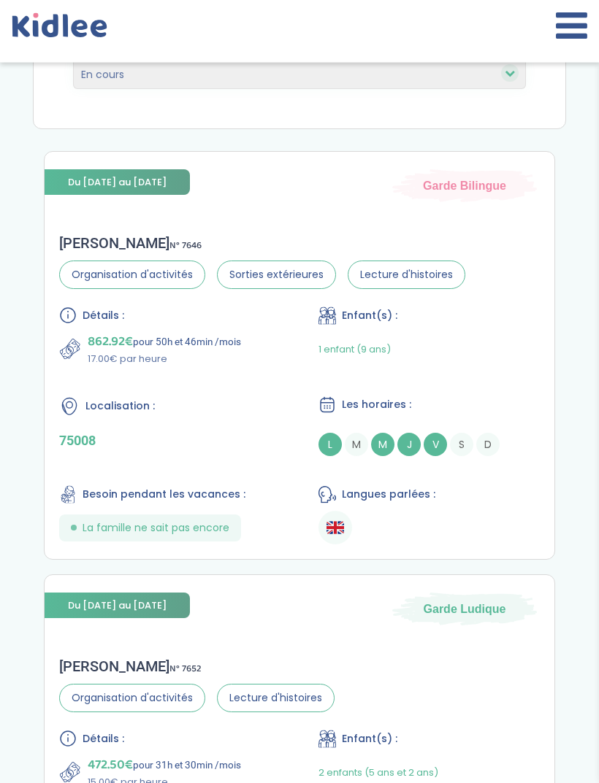
scroll to position [256, 0]
click at [457, 528] on ul at bounding box center [428, 527] width 221 height 34
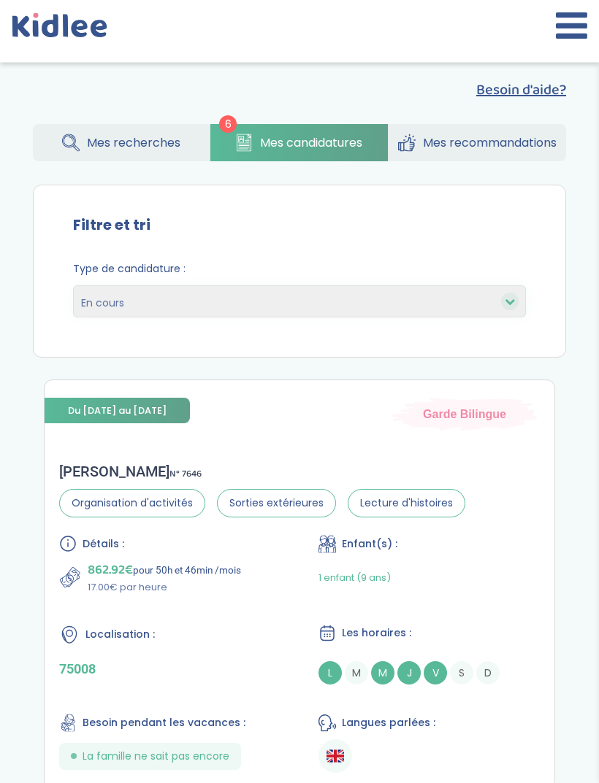
scroll to position [0, 0]
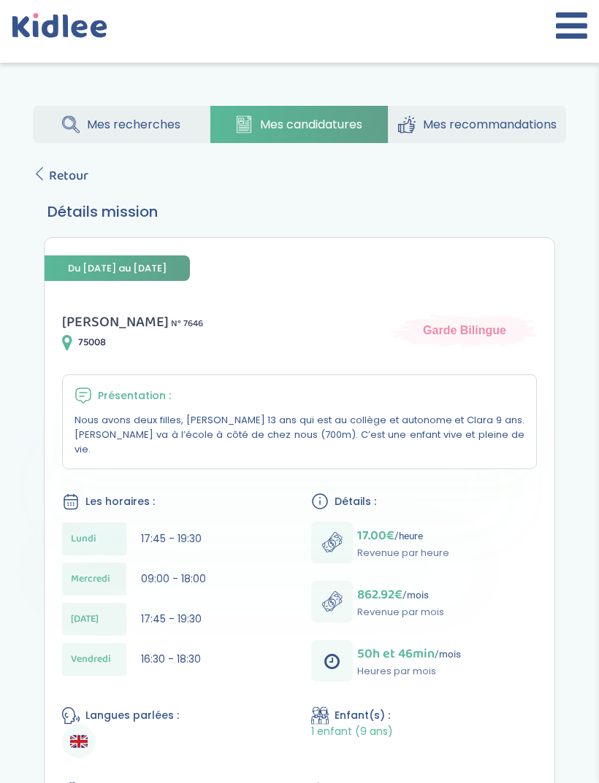
click at [58, 167] on span "Retour" at bounding box center [68, 176] width 39 height 20
